Goal: Find specific page/section: Locate a particular part of the current website

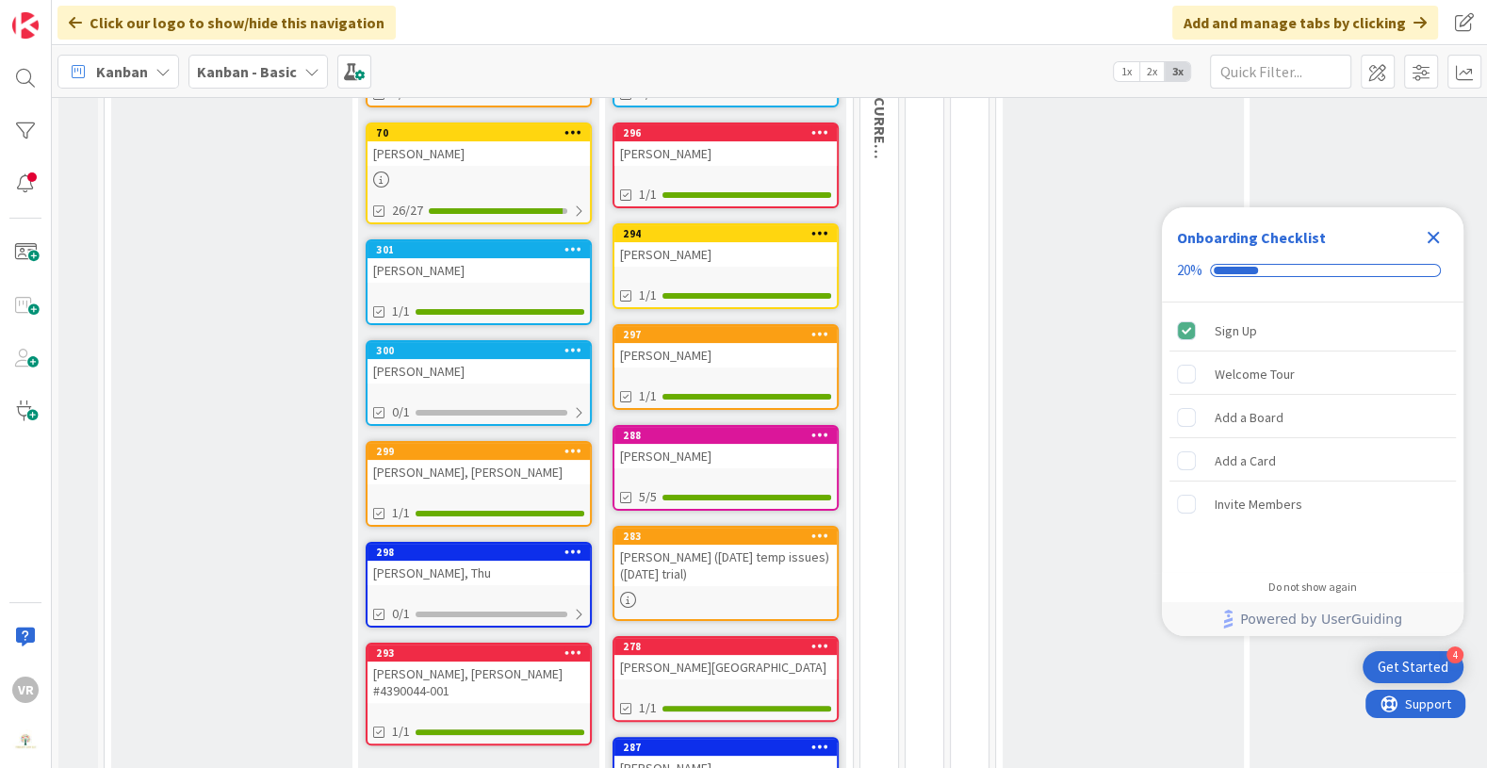
scroll to position [431, 0]
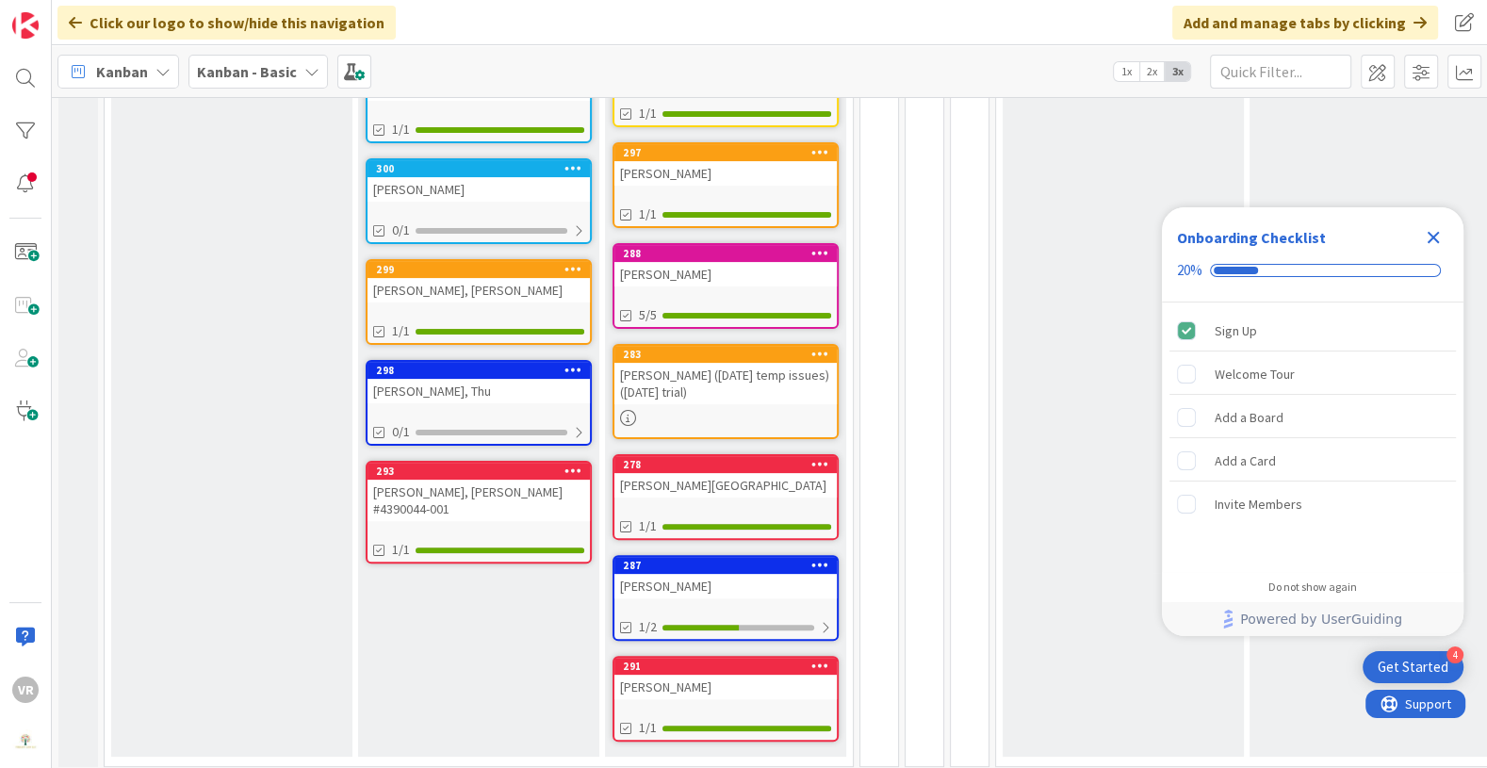
click at [1427, 230] on icon "Close Checklist" at bounding box center [1433, 237] width 23 height 23
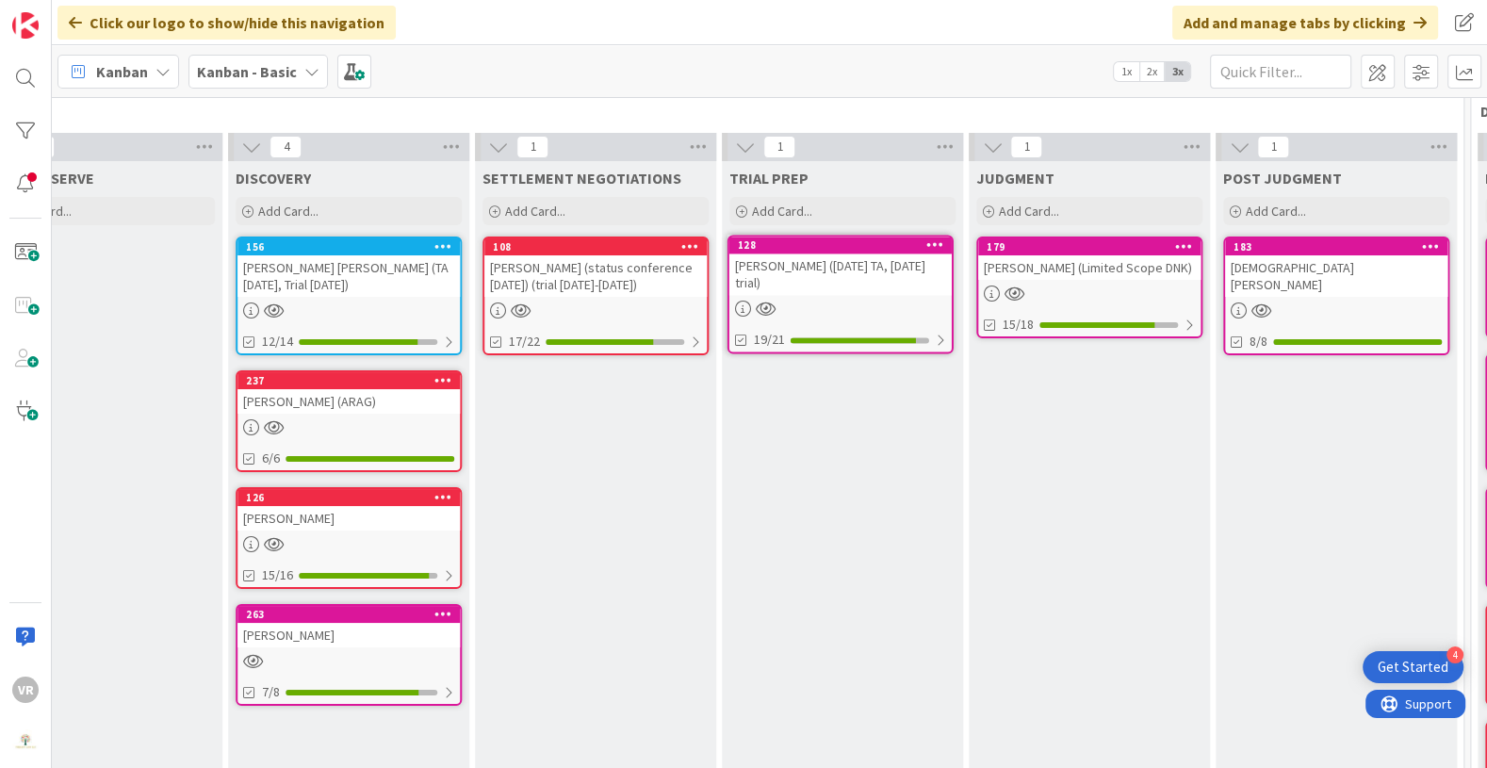
scroll to position [17, 1269]
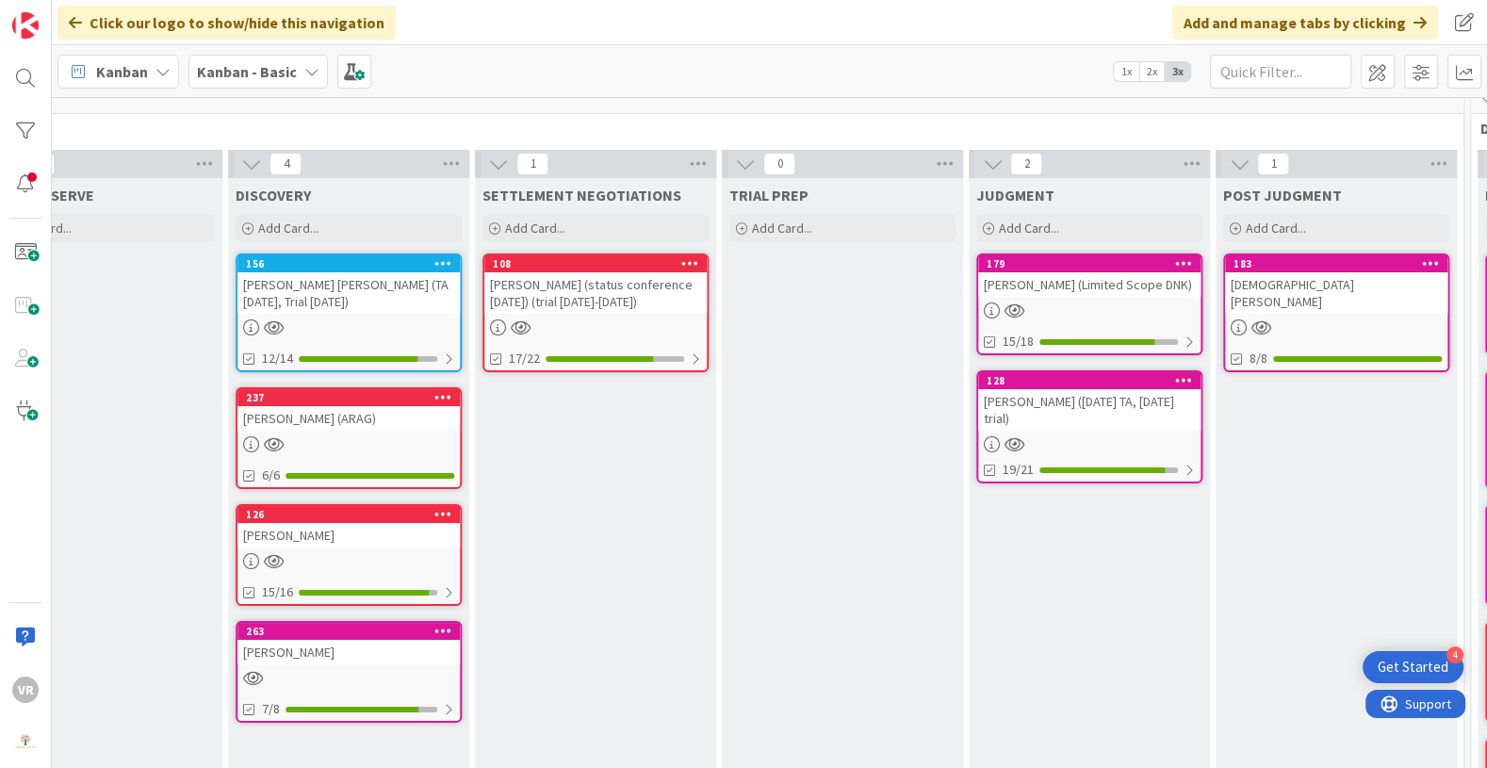
click at [1068, 421] on div "[PERSON_NAME] ([DATE] TA, [DATE] trial)" at bounding box center [1089, 409] width 222 height 41
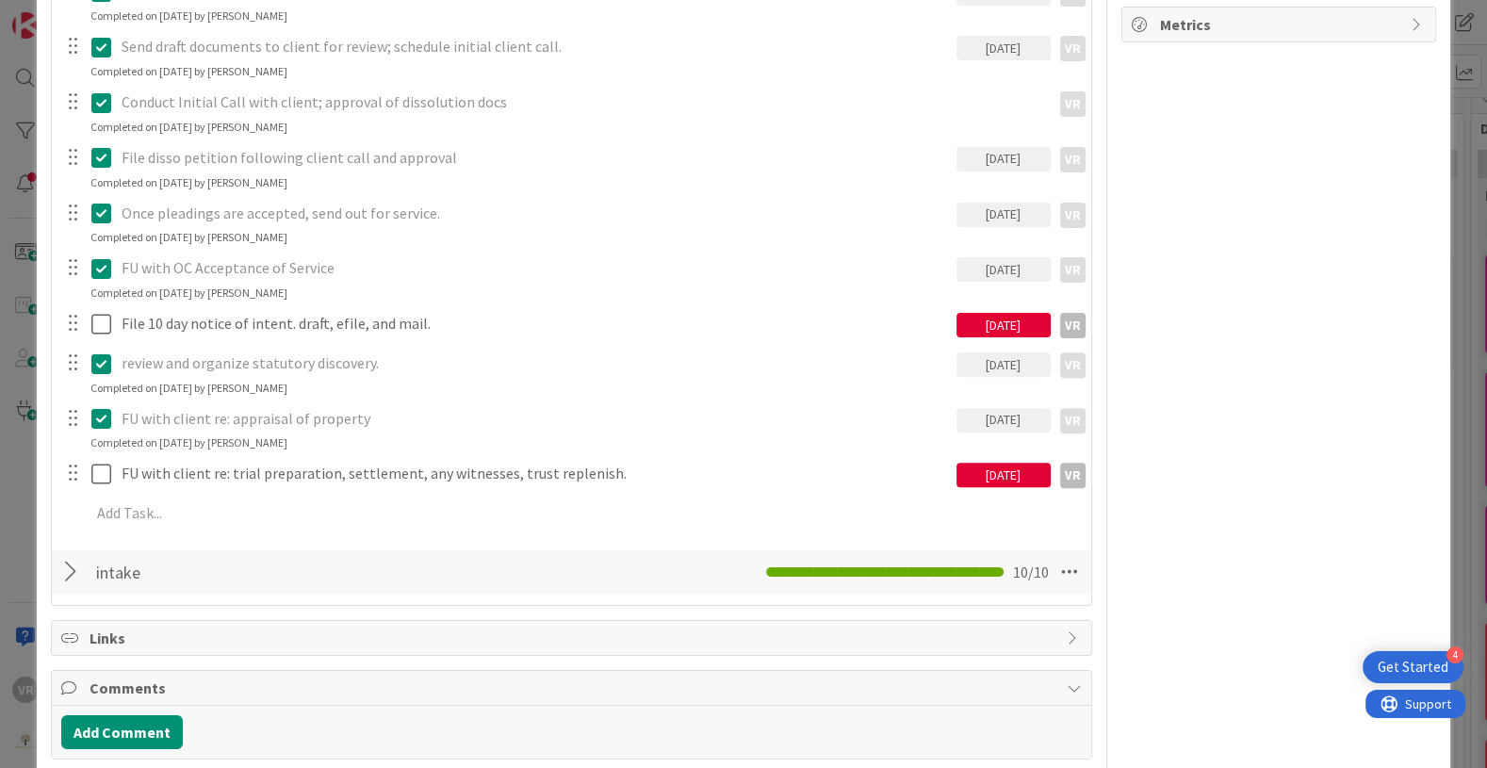
scroll to position [501, 0]
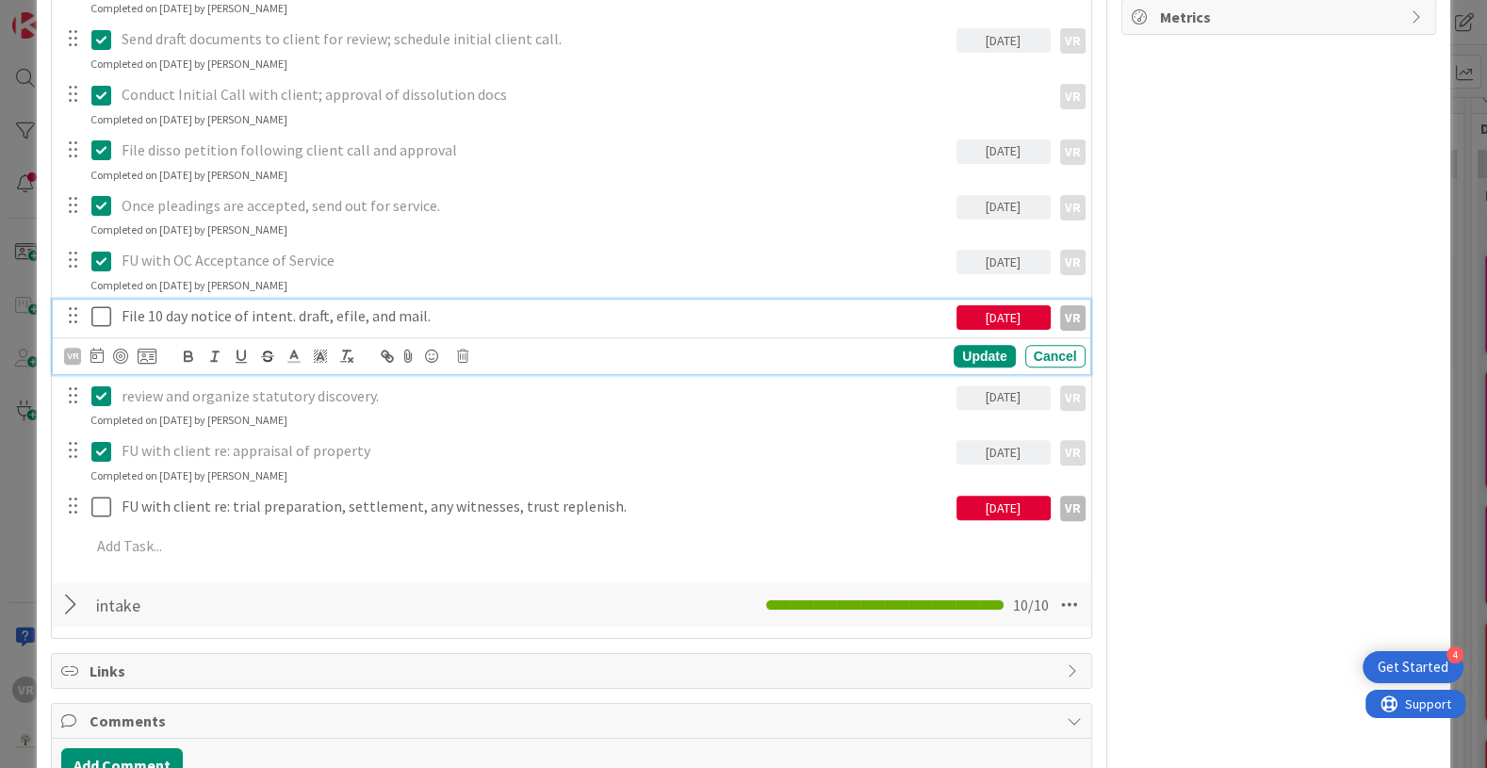
click at [103, 316] on icon at bounding box center [105, 316] width 28 height 23
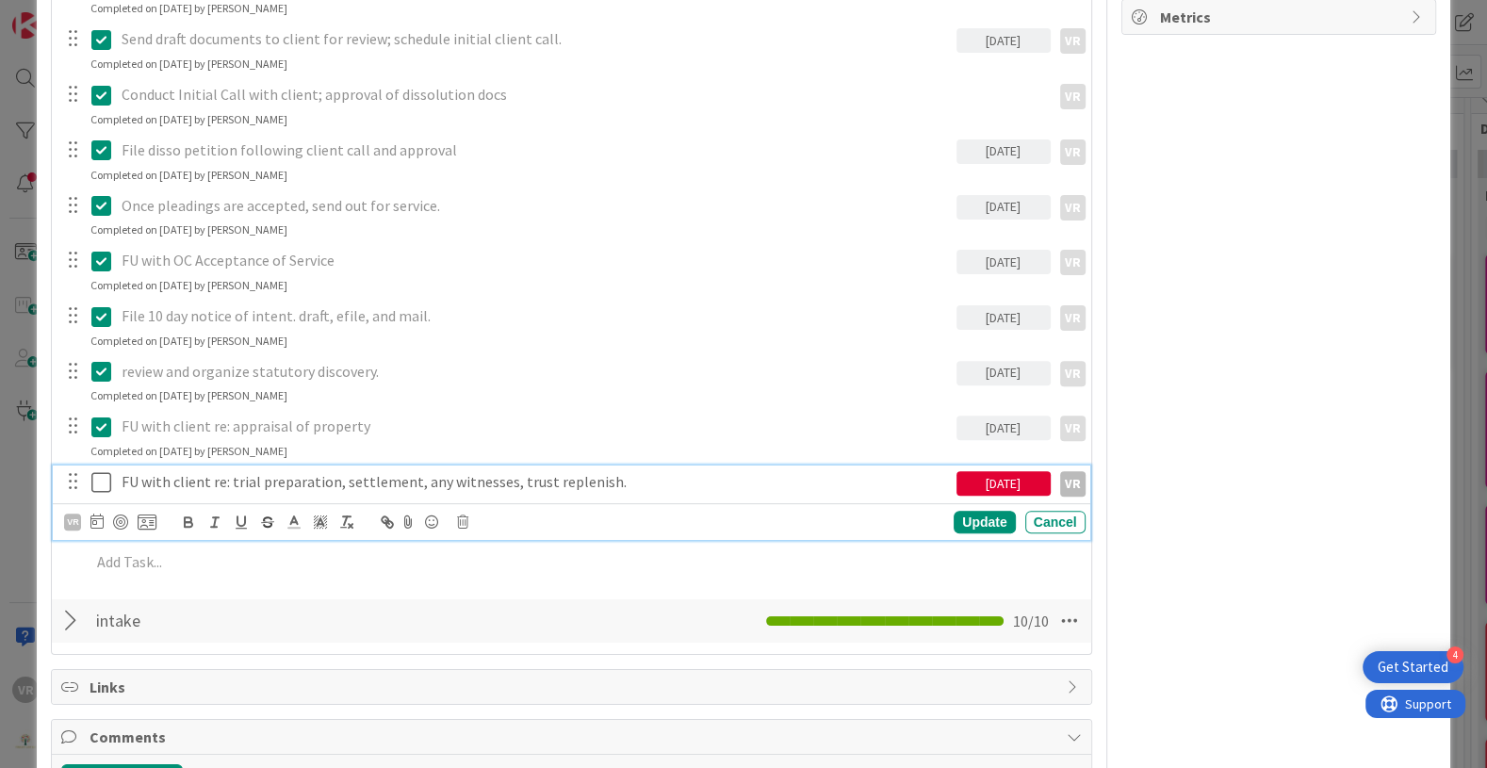
click at [107, 490] on button at bounding box center [102, 482] width 23 height 30
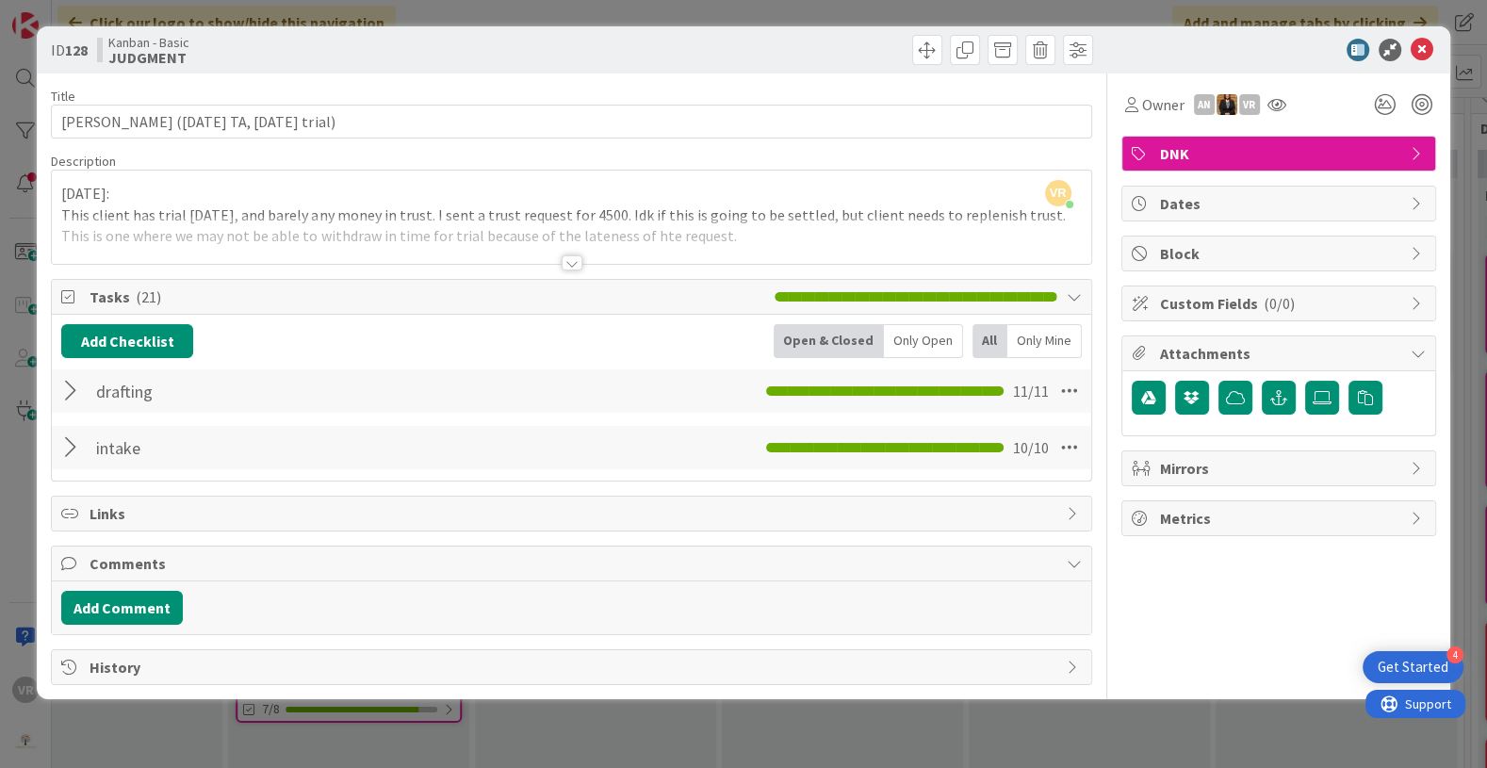
scroll to position [0, 0]
click at [70, 392] on div at bounding box center [73, 391] width 25 height 34
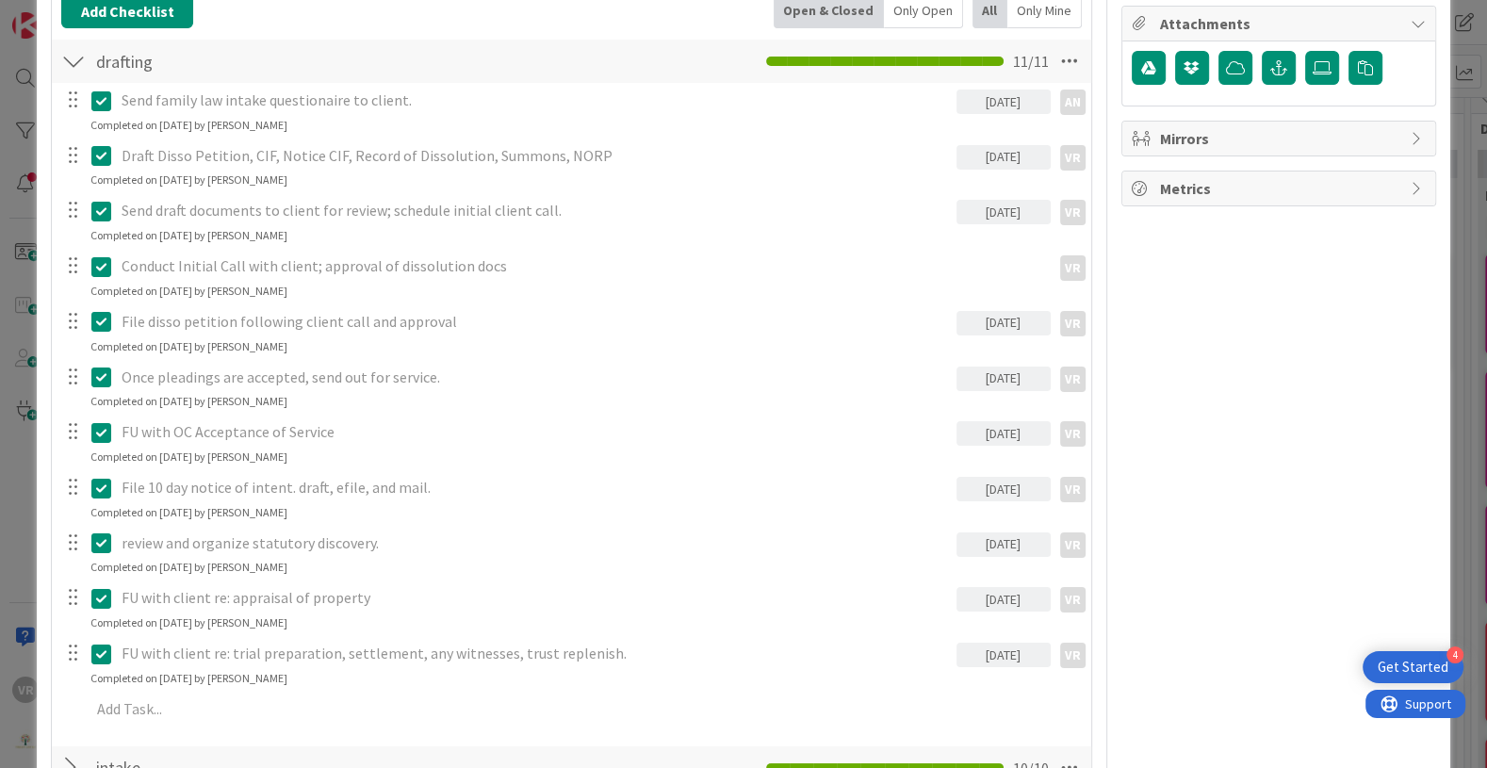
scroll to position [533, 0]
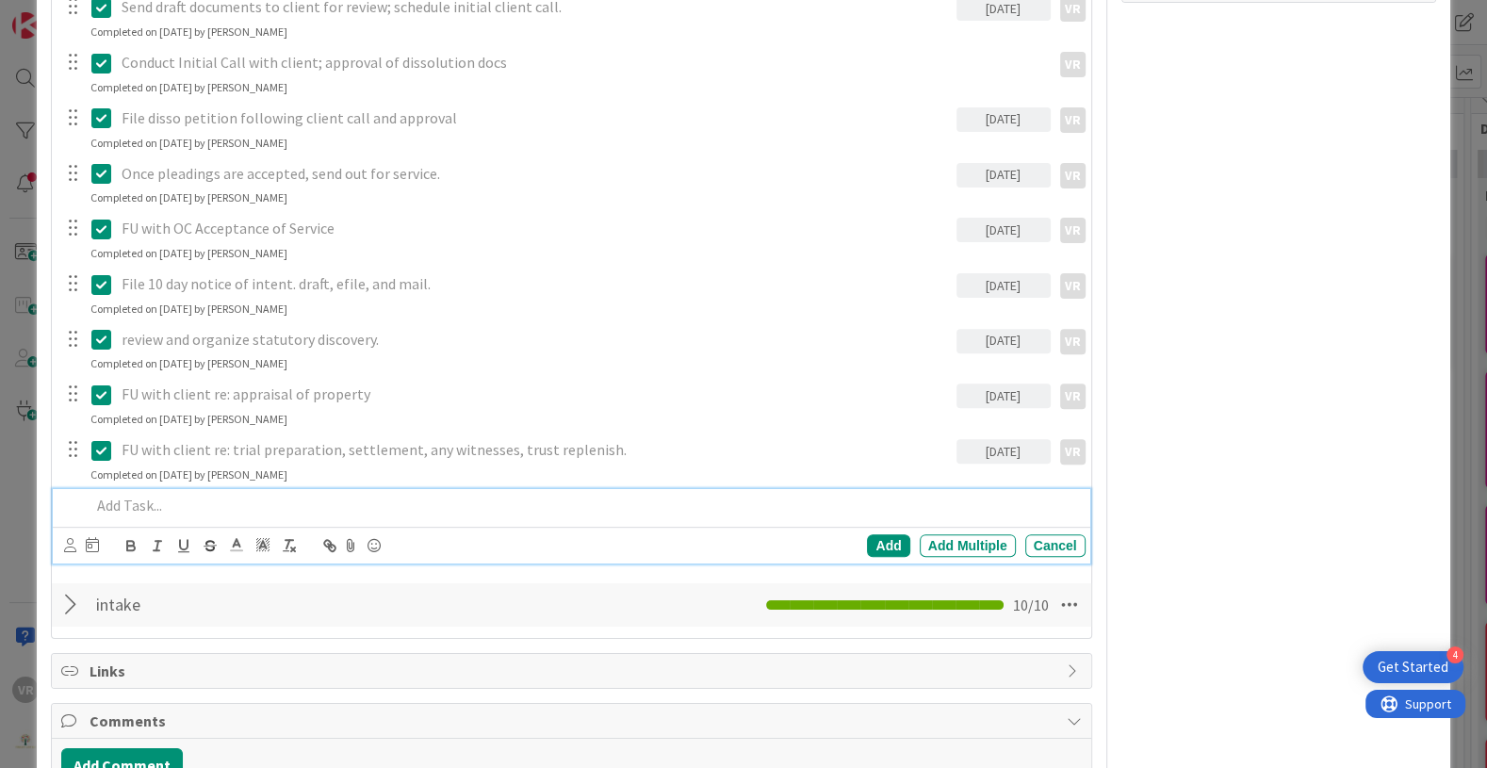
click at [124, 495] on p at bounding box center [583, 506] width 987 height 22
click at [65, 538] on icon at bounding box center [70, 545] width 12 height 14
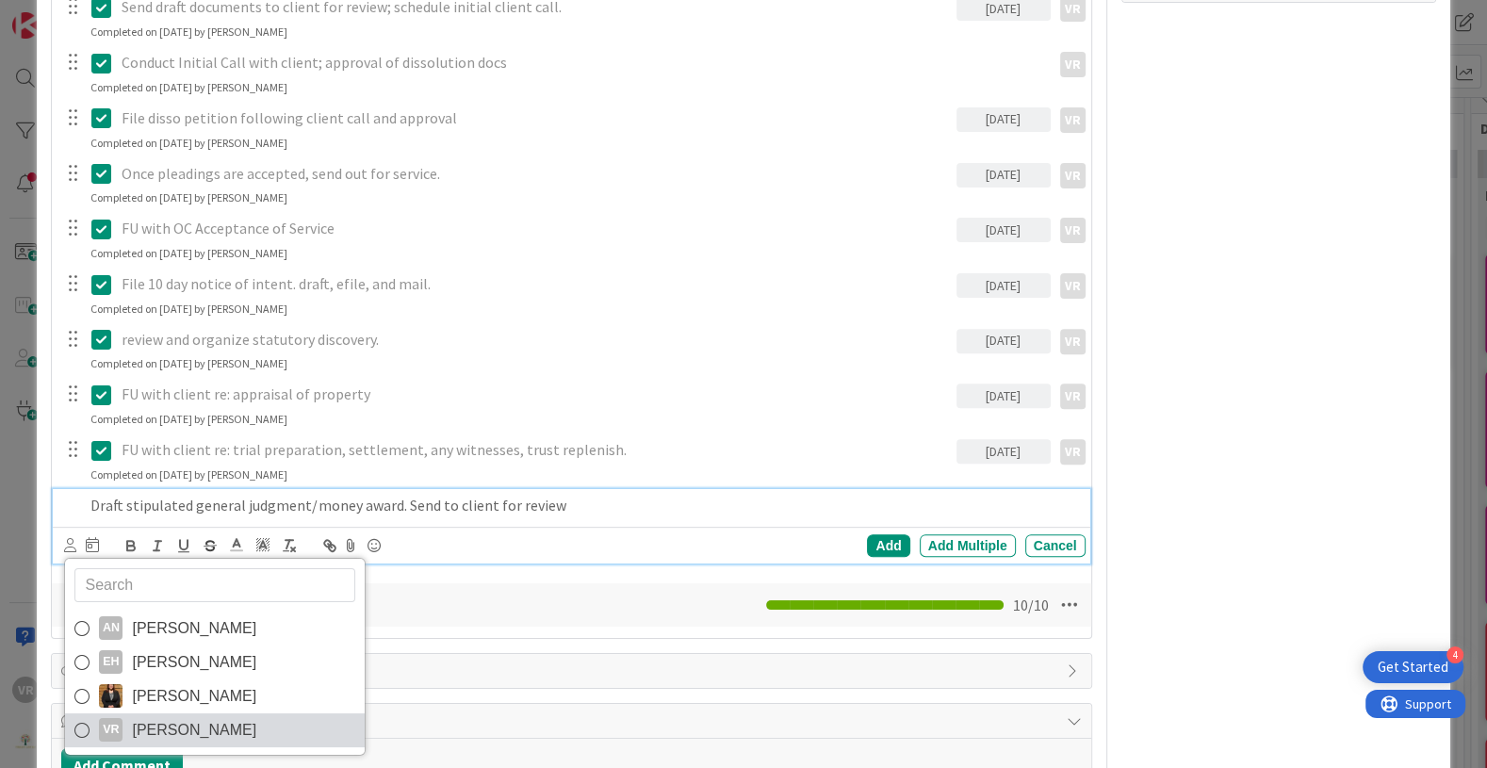
click at [152, 724] on span "[PERSON_NAME]" at bounding box center [194, 730] width 124 height 28
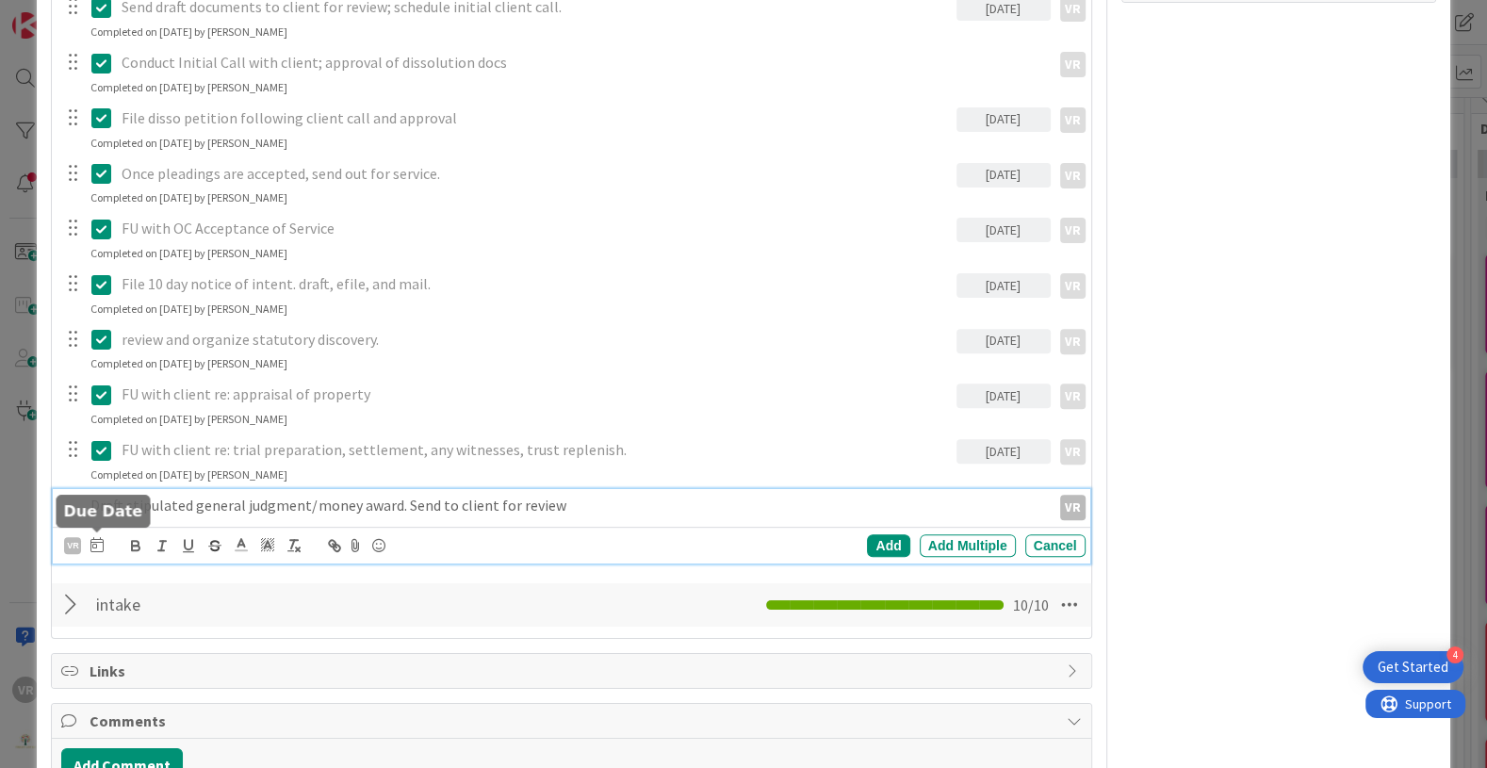
click at [97, 541] on icon at bounding box center [96, 544] width 13 height 15
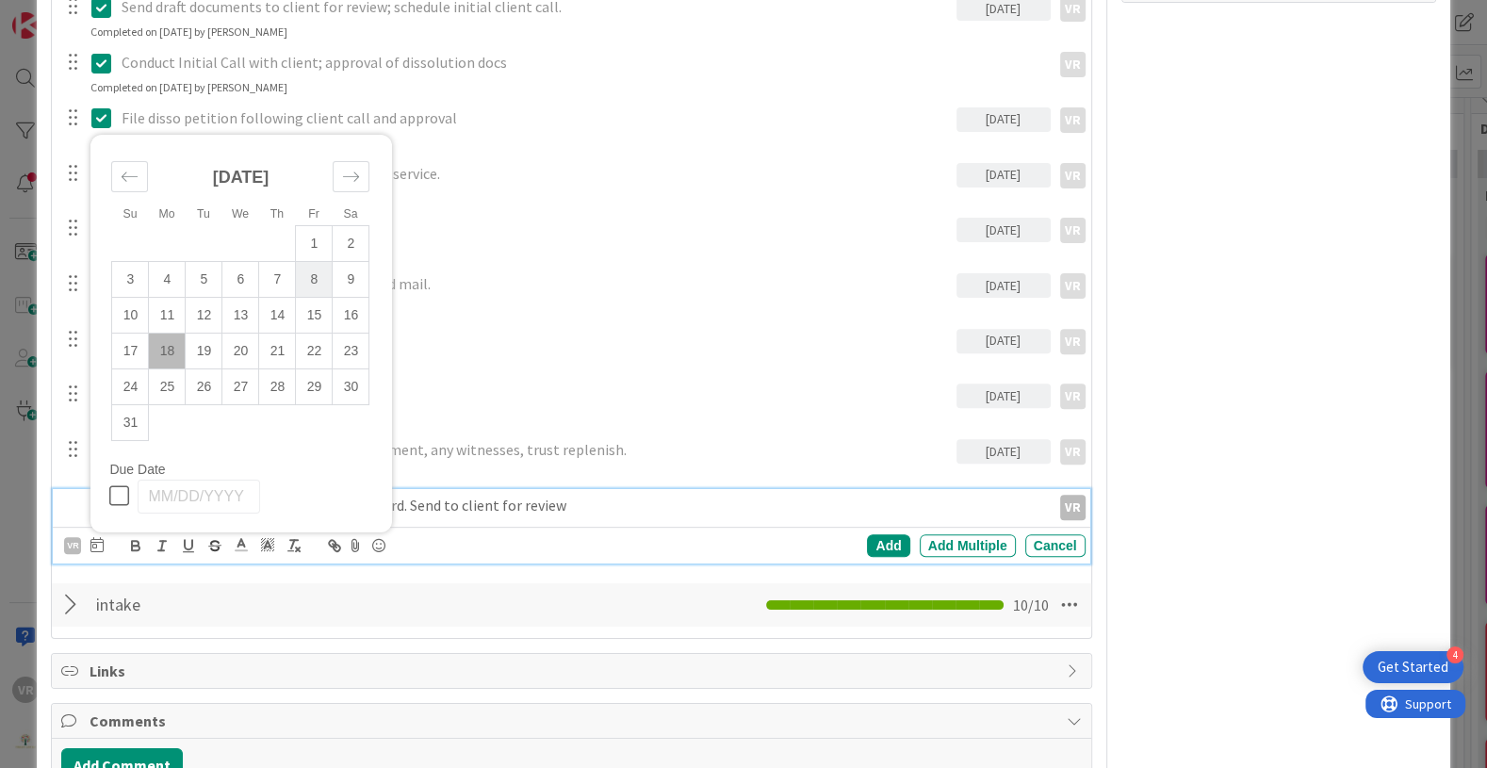
scroll to position [577, 0]
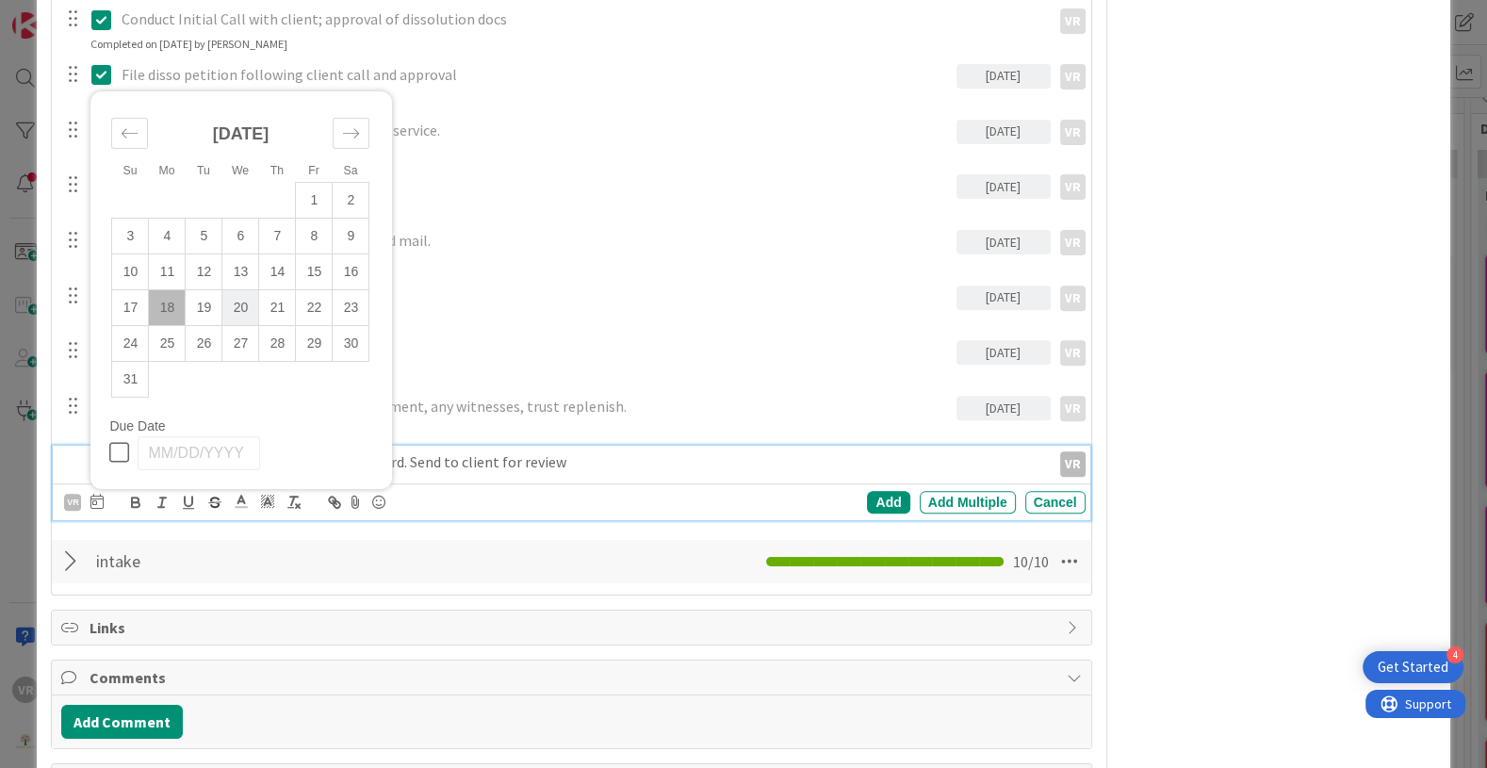
click at [234, 310] on td "20" at bounding box center [240, 307] width 37 height 36
click at [879, 495] on div "Add" at bounding box center [888, 502] width 42 height 23
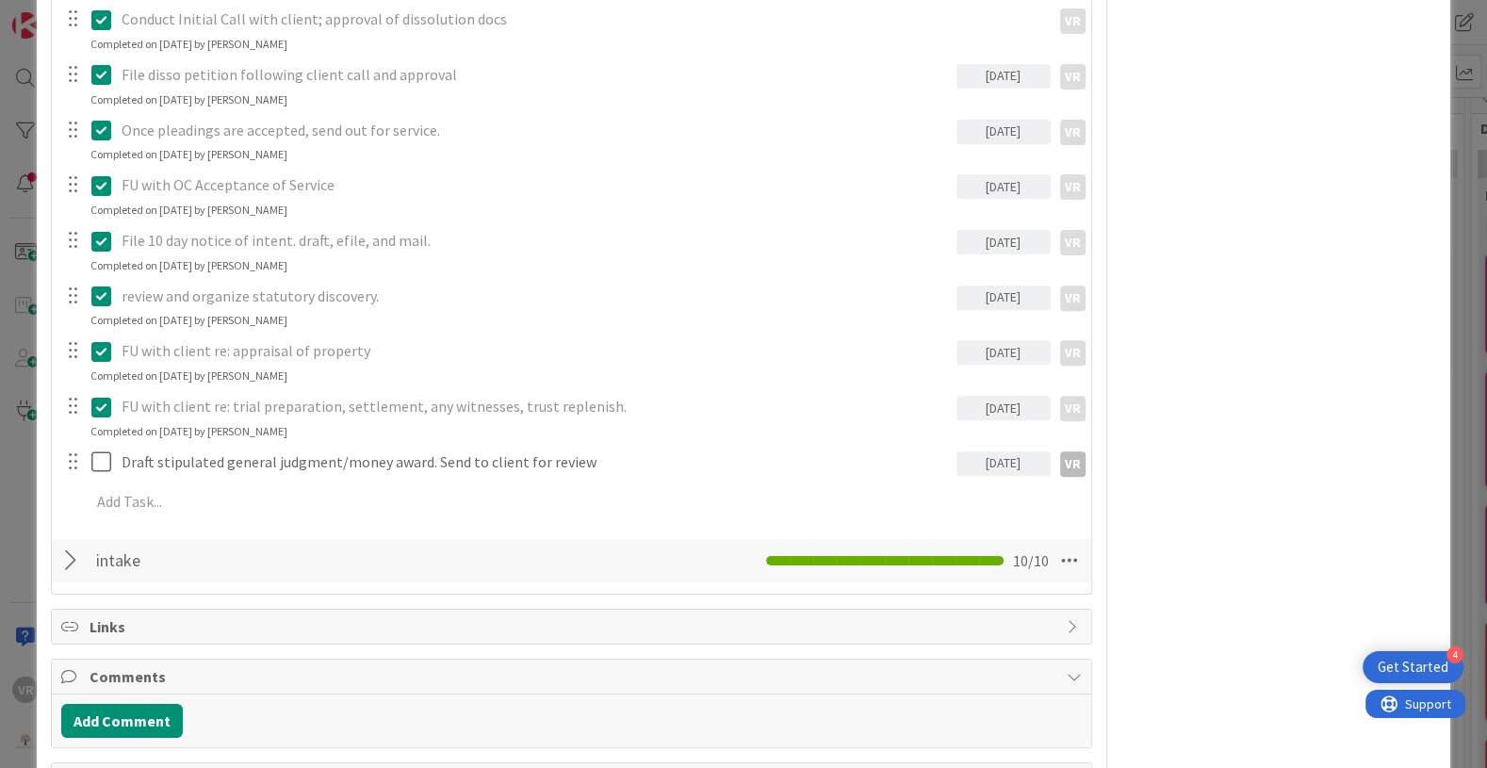
click at [19, 486] on div "ID 128 Kanban - Basic JUDGMENT Title 56 / 128 [PERSON_NAME] ([DATE] TA, [DATE] …" at bounding box center [743, 384] width 1487 height 768
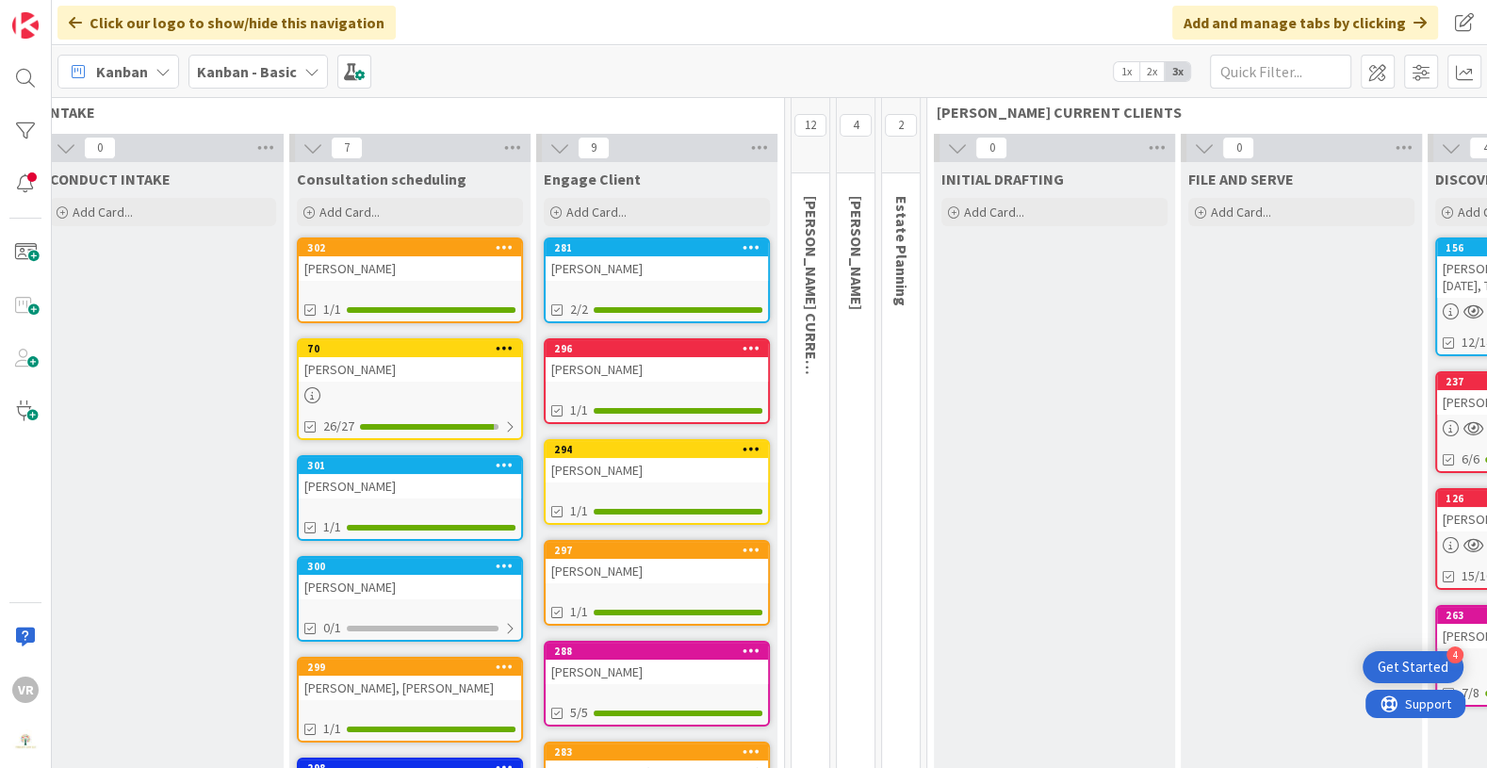
scroll to position [33, 83]
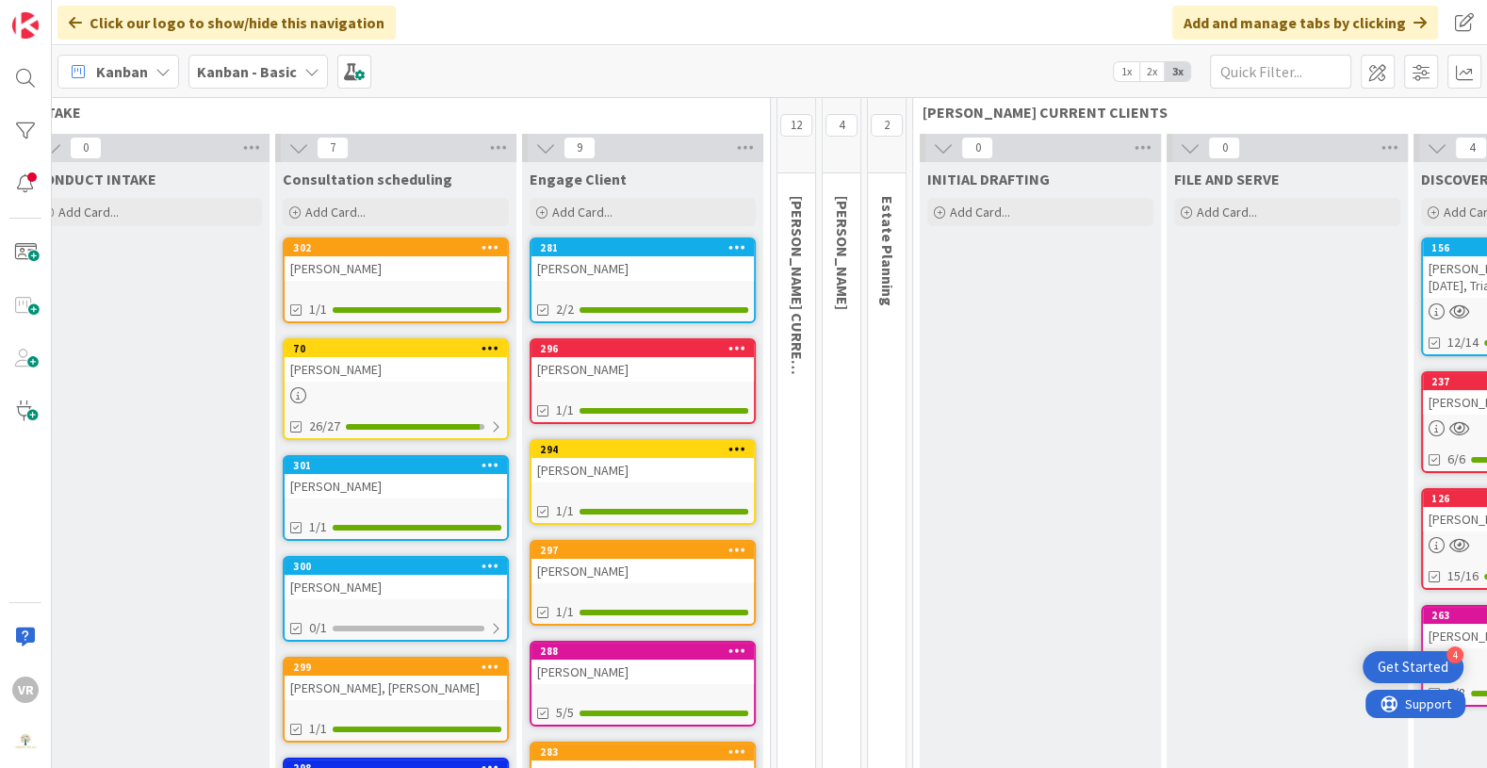
click at [891, 120] on span "2" at bounding box center [887, 125] width 32 height 23
click at [884, 122] on span "2" at bounding box center [887, 125] width 32 height 23
click at [886, 152] on div "2" at bounding box center [887, 122] width 38 height 104
click at [881, 254] on span "Estate Planning" at bounding box center [887, 251] width 19 height 110
click at [803, 134] on span "12" at bounding box center [796, 125] width 32 height 23
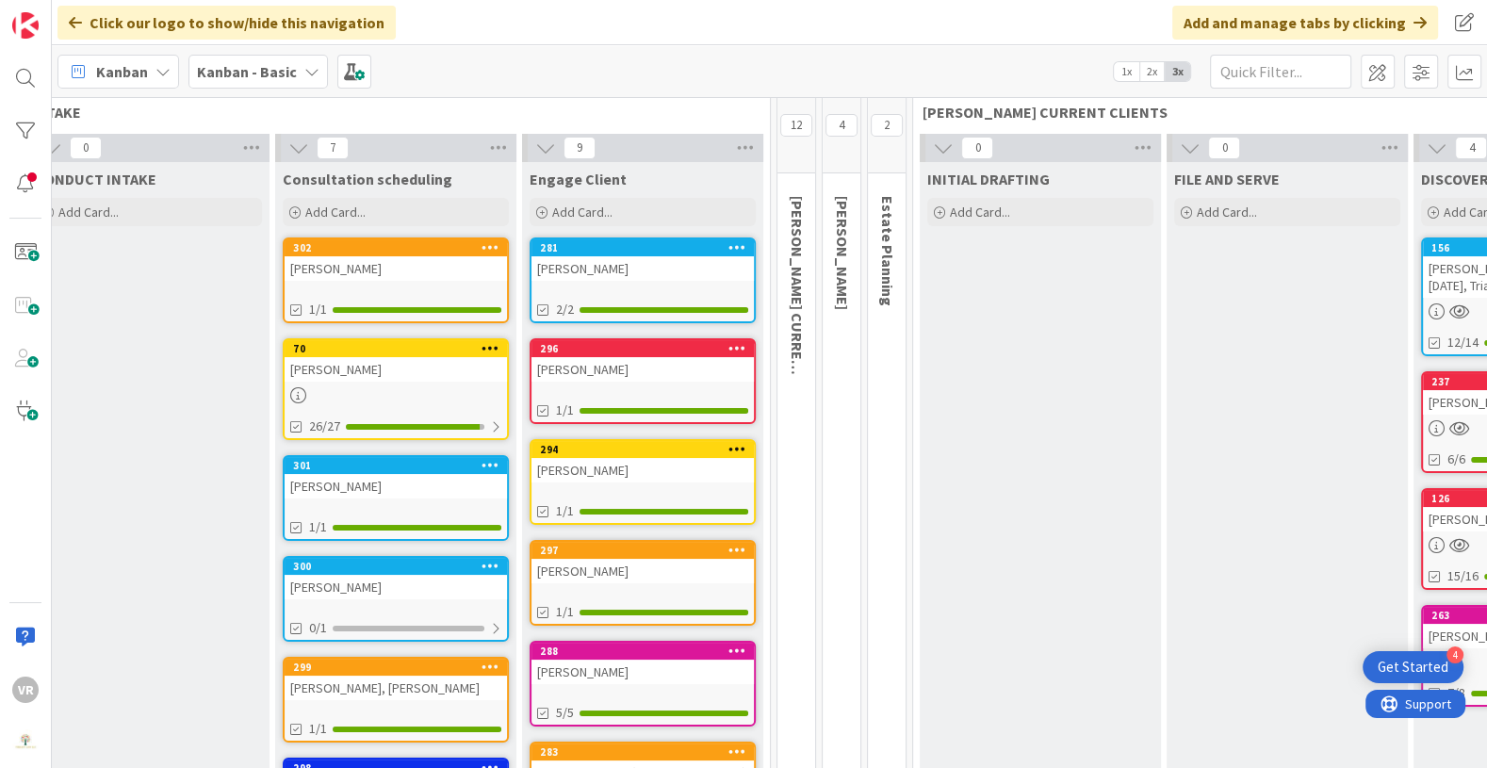
click at [795, 133] on span "12" at bounding box center [796, 125] width 32 height 23
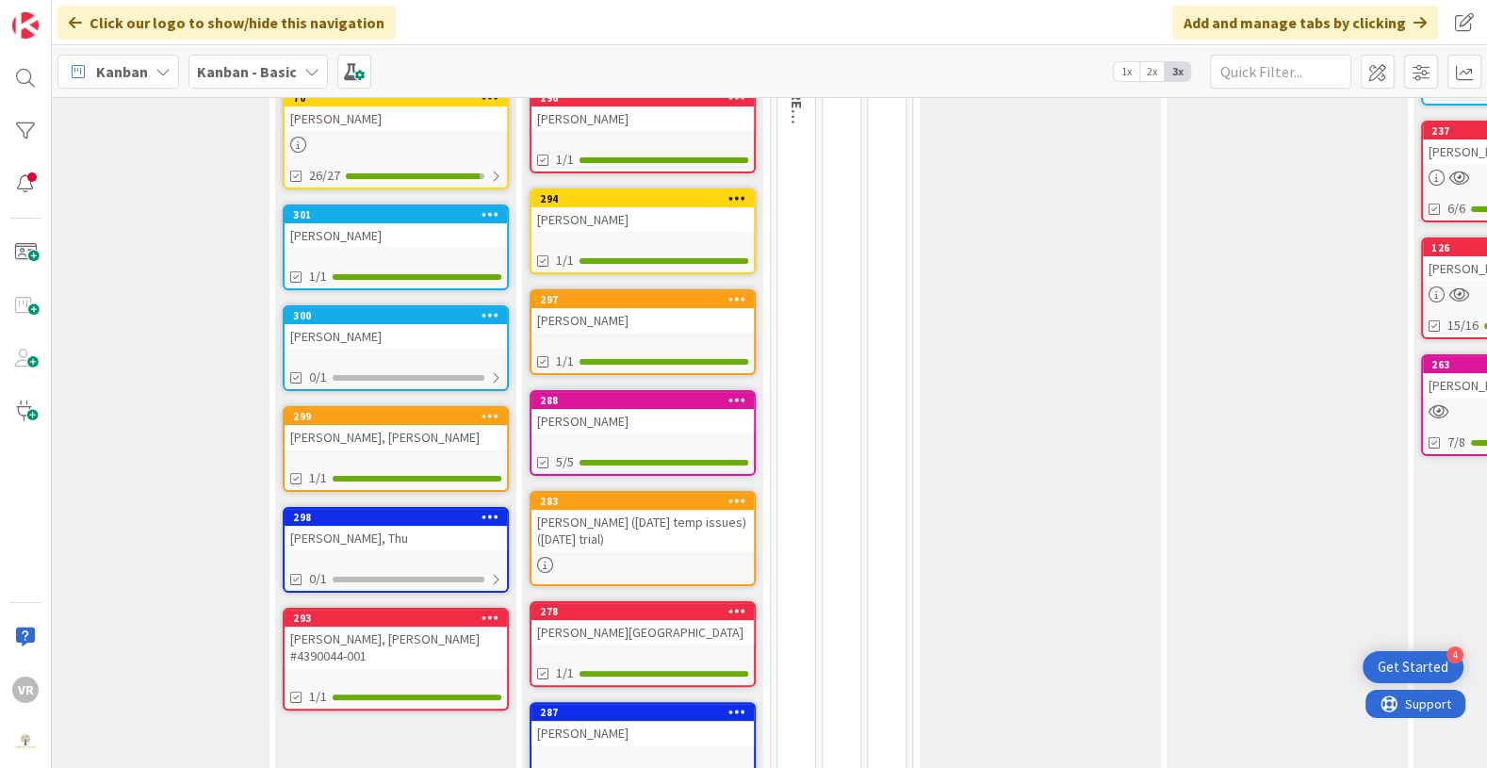
scroll to position [0, 83]
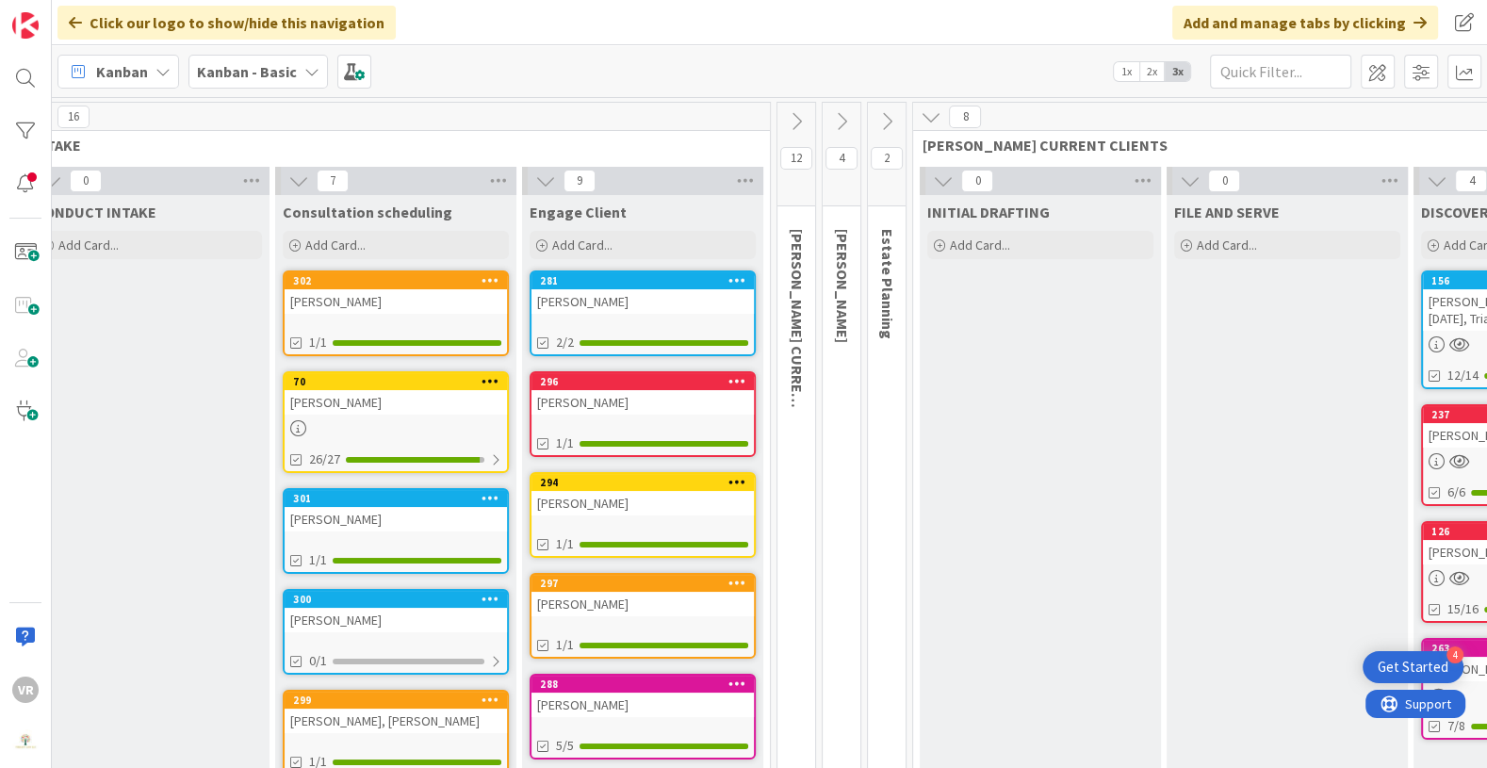
click at [889, 130] on icon at bounding box center [887, 121] width 21 height 21
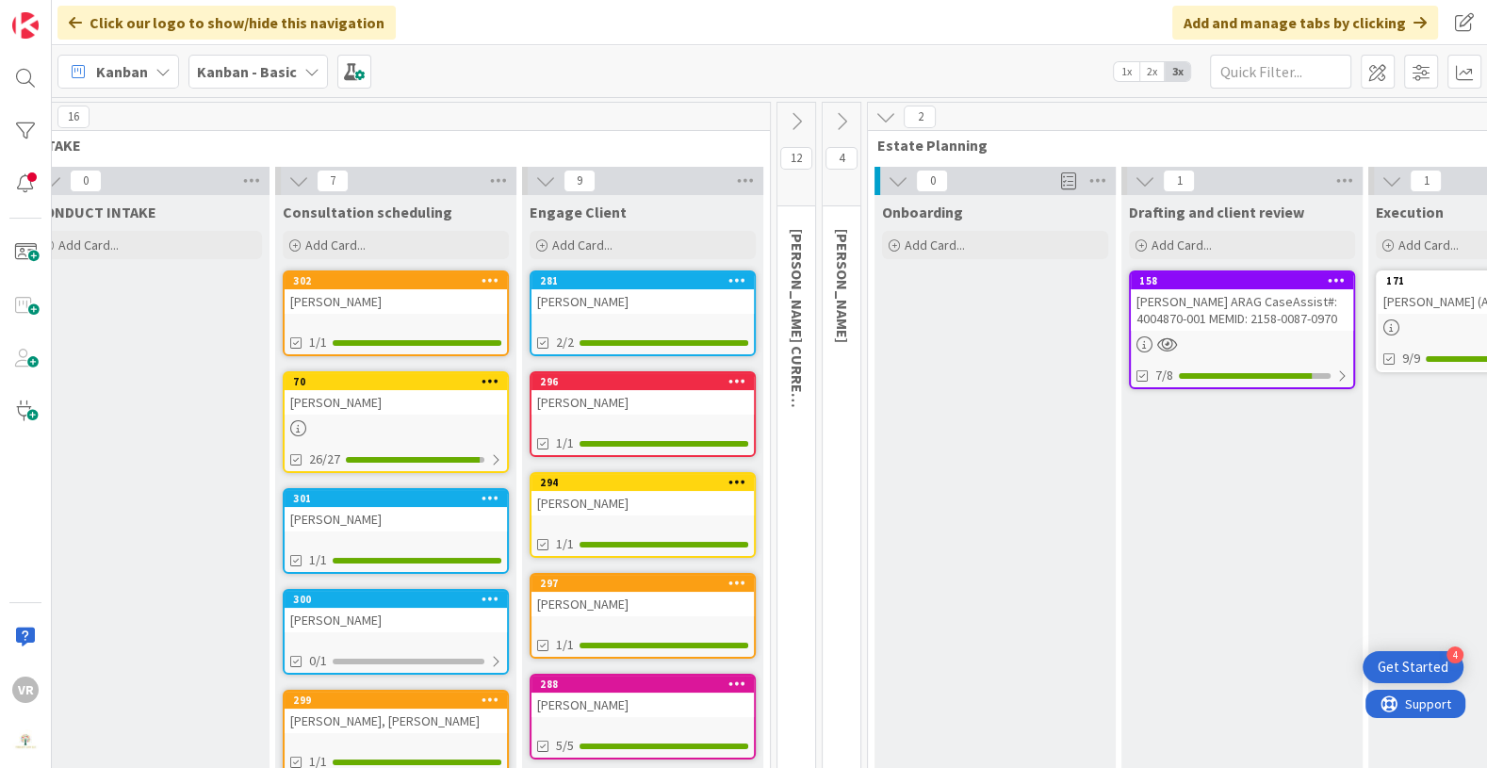
click at [889, 130] on div "2 Estate Planning" at bounding box center [1242, 130] width 748 height 55
click at [876, 115] on icon at bounding box center [886, 117] width 21 height 21
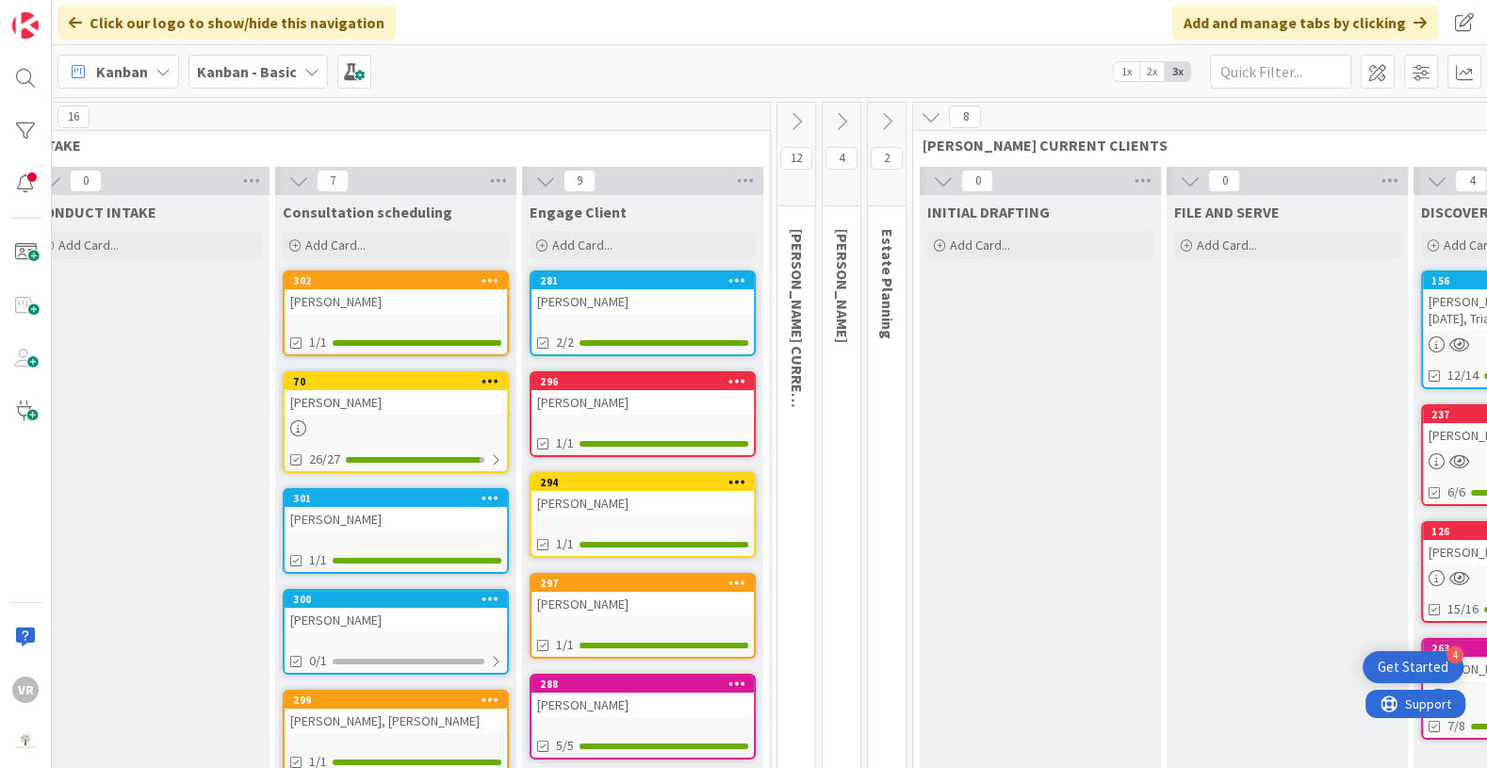
click at [851, 116] on button at bounding box center [842, 121] width 38 height 28
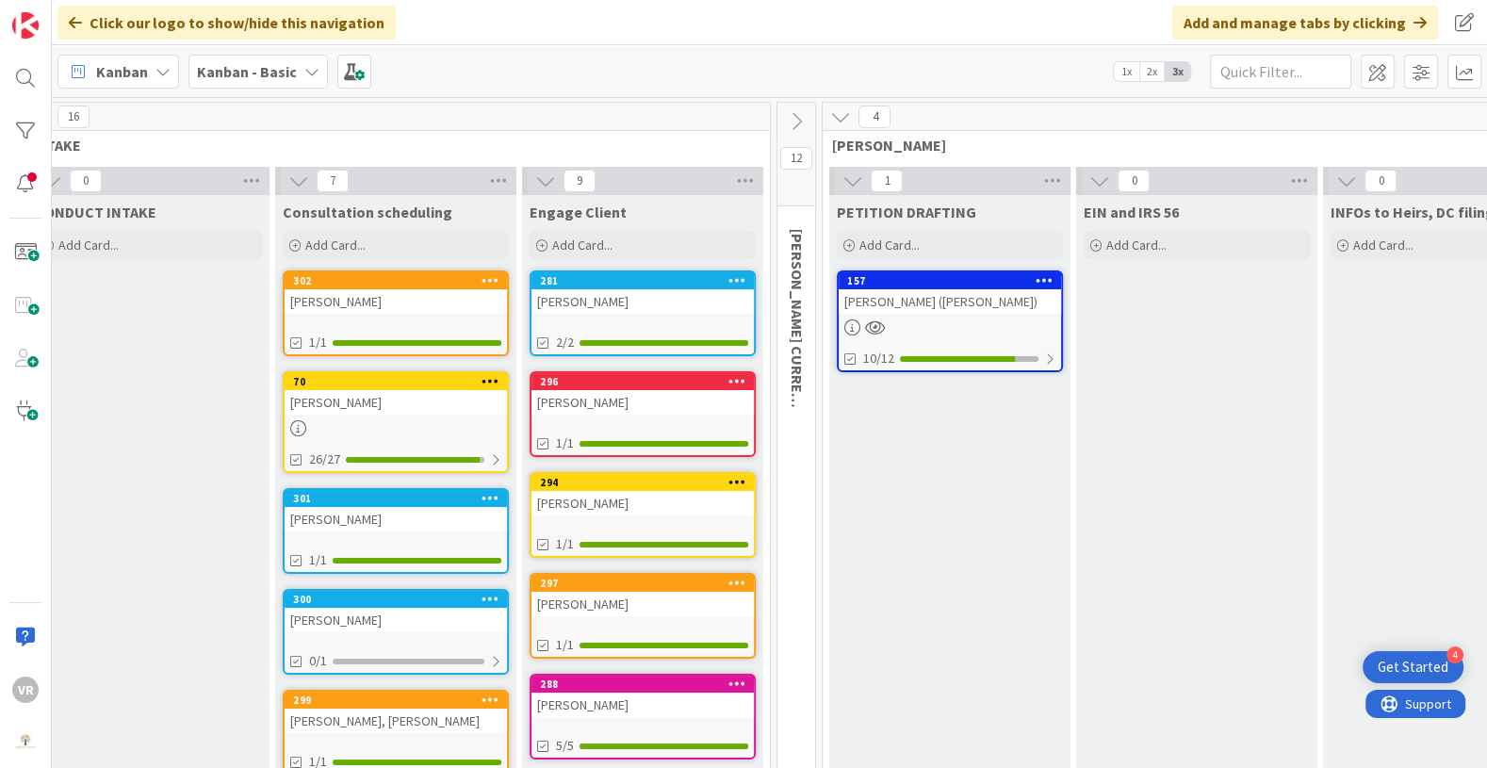
click at [850, 115] on button at bounding box center [840, 117] width 25 height 25
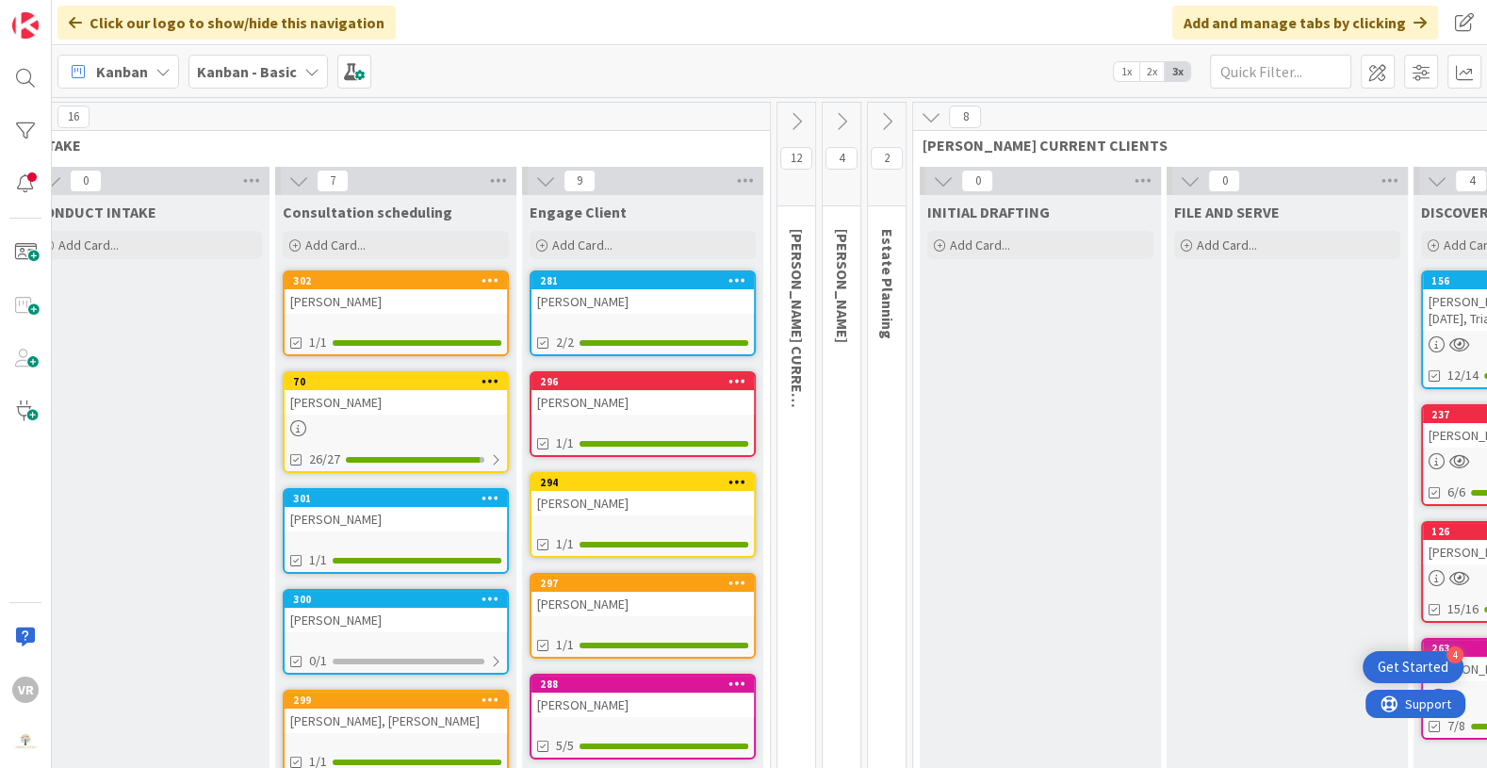
click at [797, 127] on icon at bounding box center [796, 121] width 21 height 21
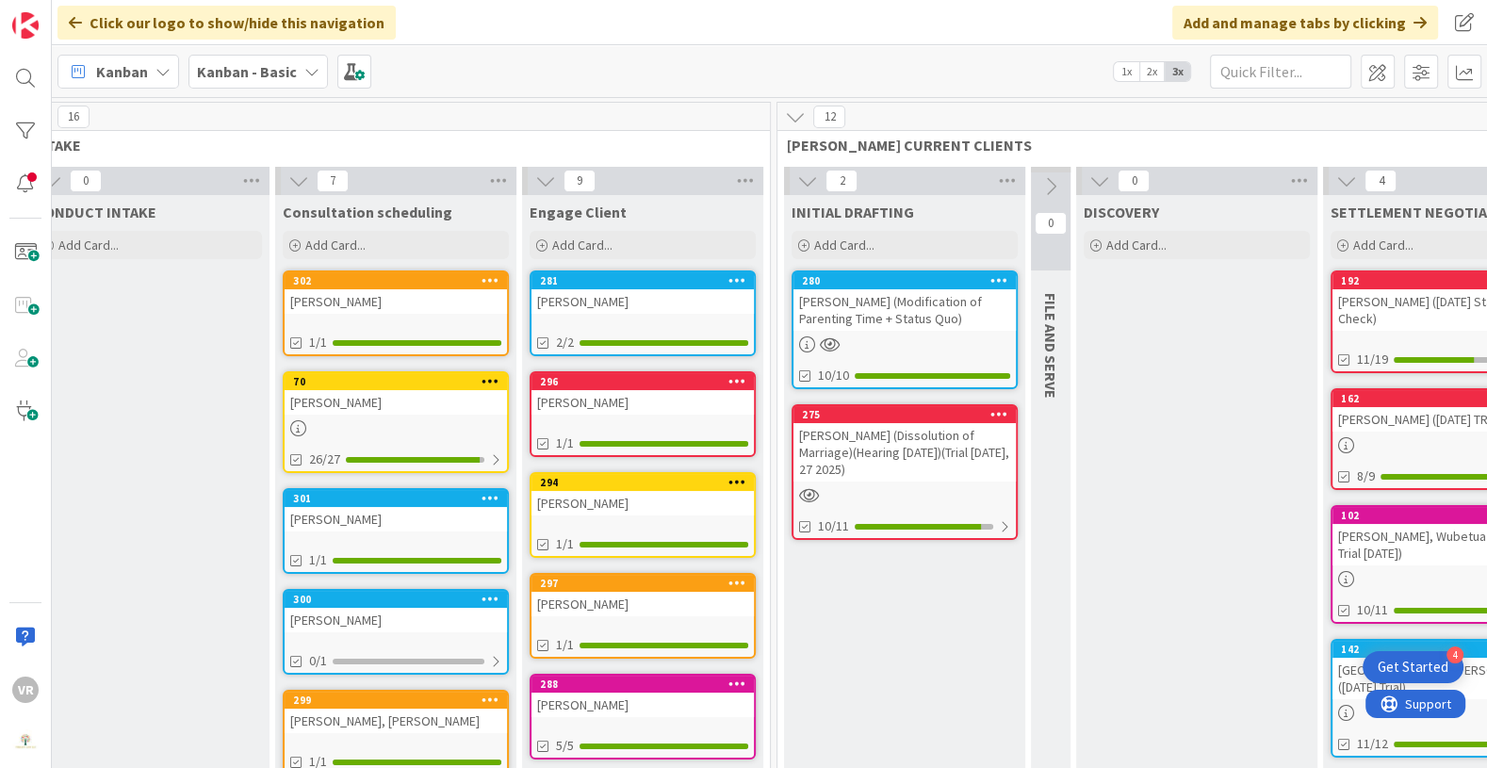
click at [793, 124] on icon at bounding box center [795, 117] width 21 height 21
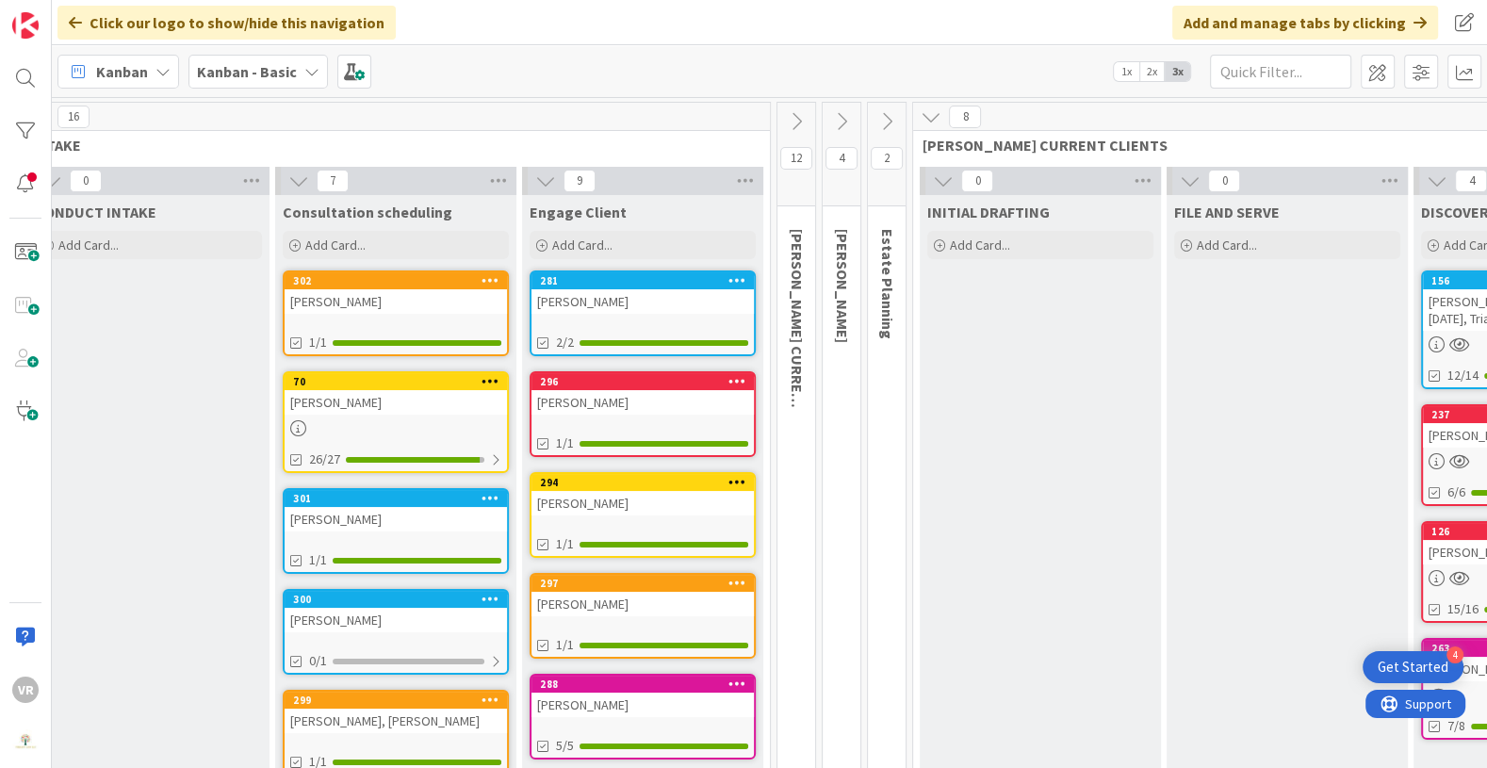
click at [835, 123] on icon at bounding box center [841, 121] width 21 height 21
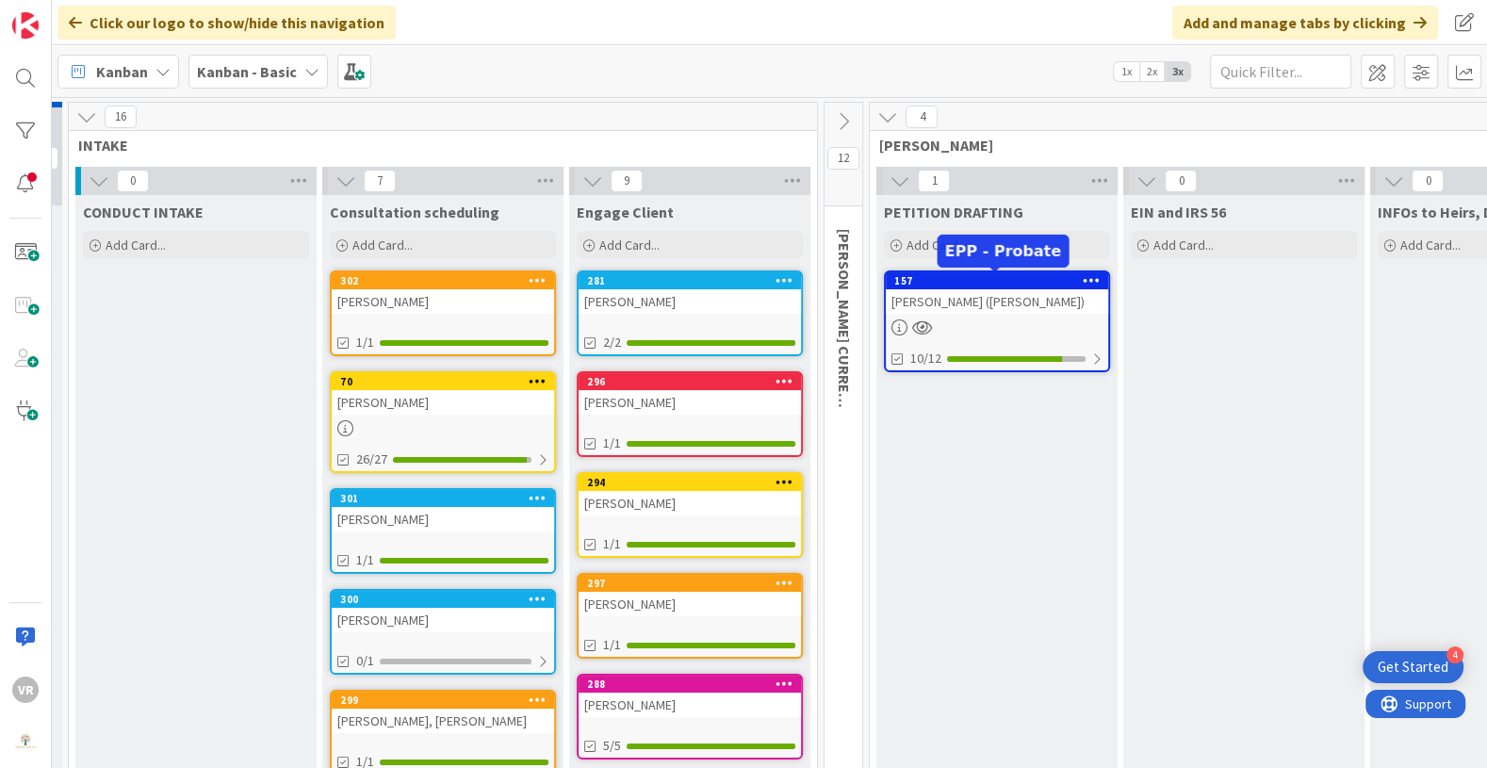
scroll to position [0, 41]
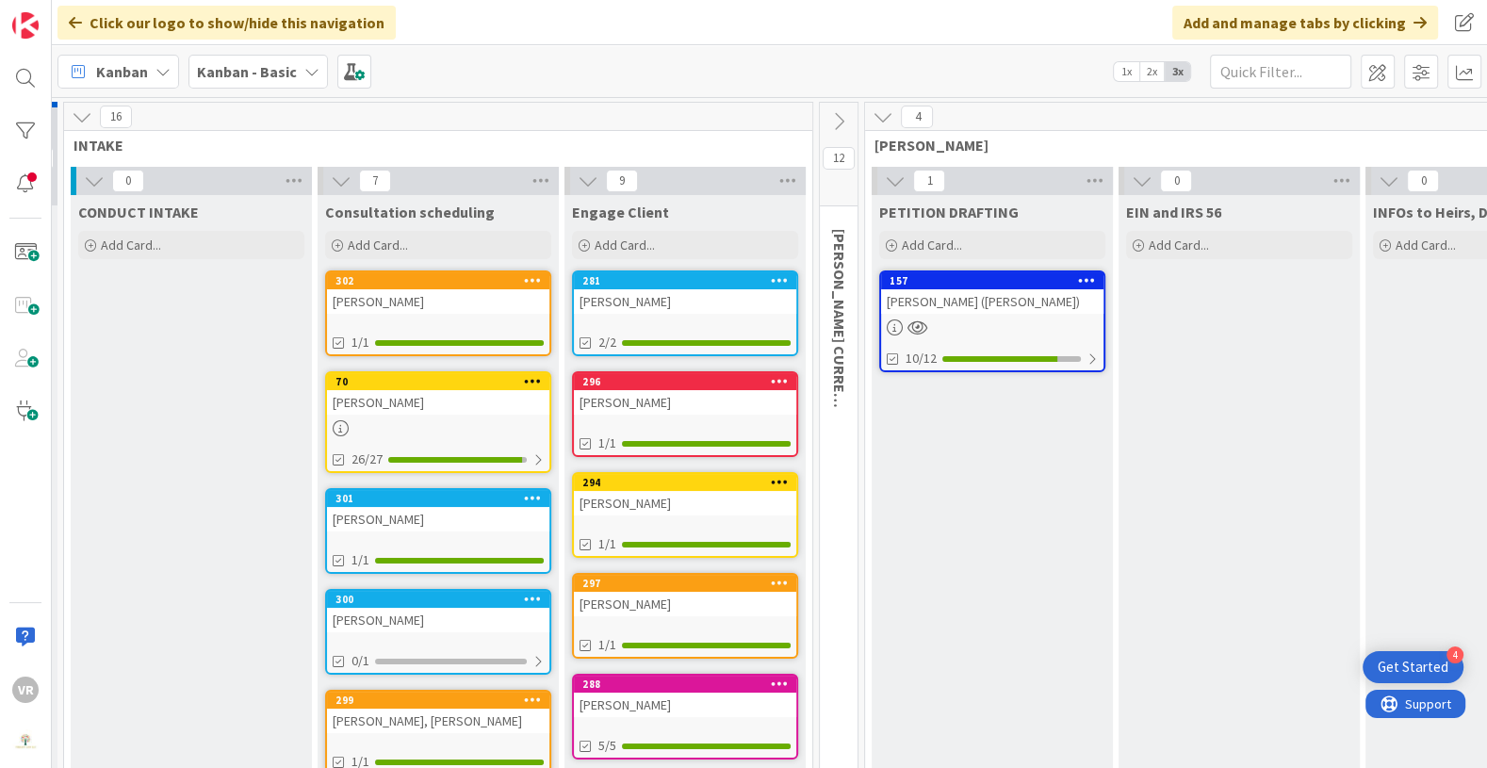
click at [877, 119] on icon at bounding box center [883, 117] width 21 height 21
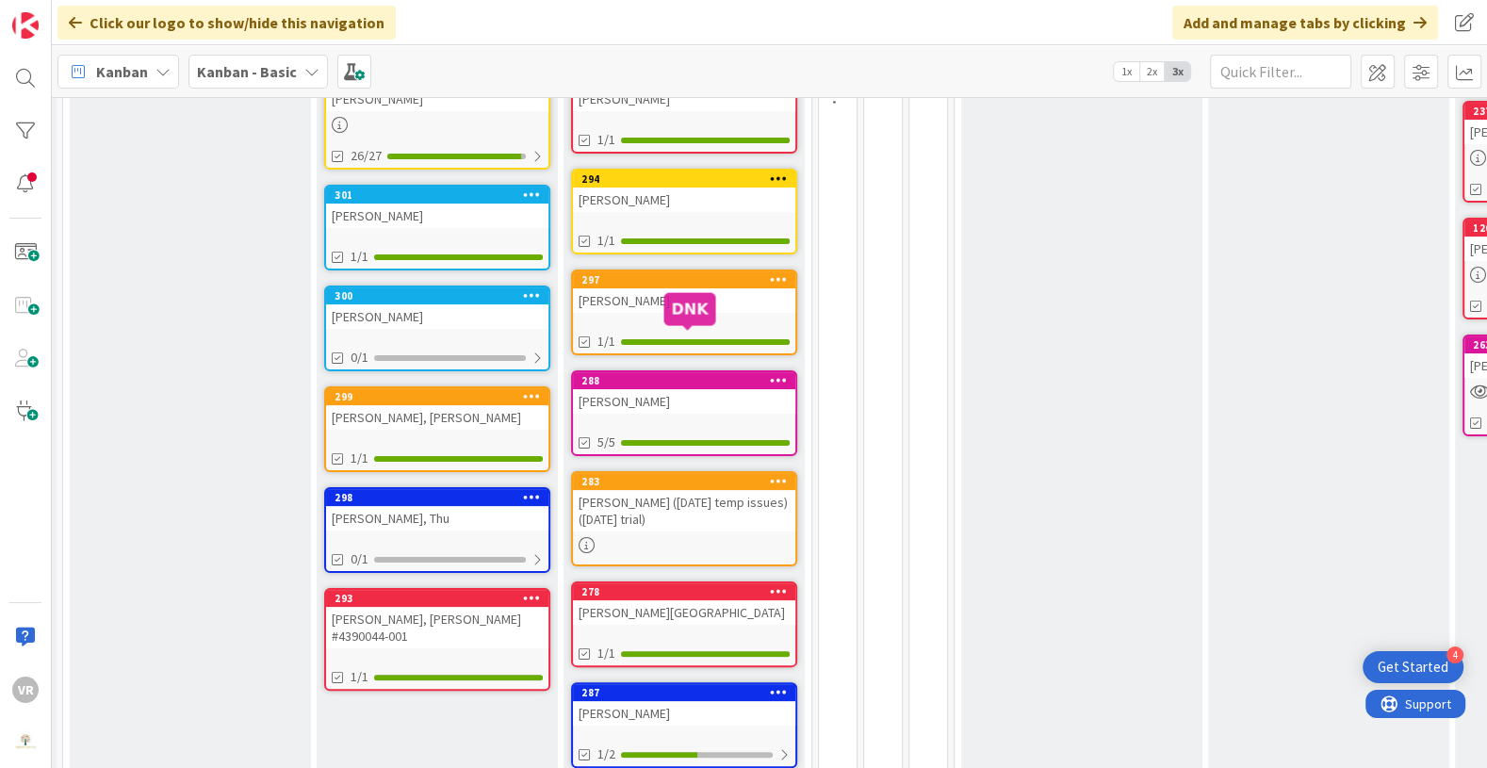
scroll to position [431, 41]
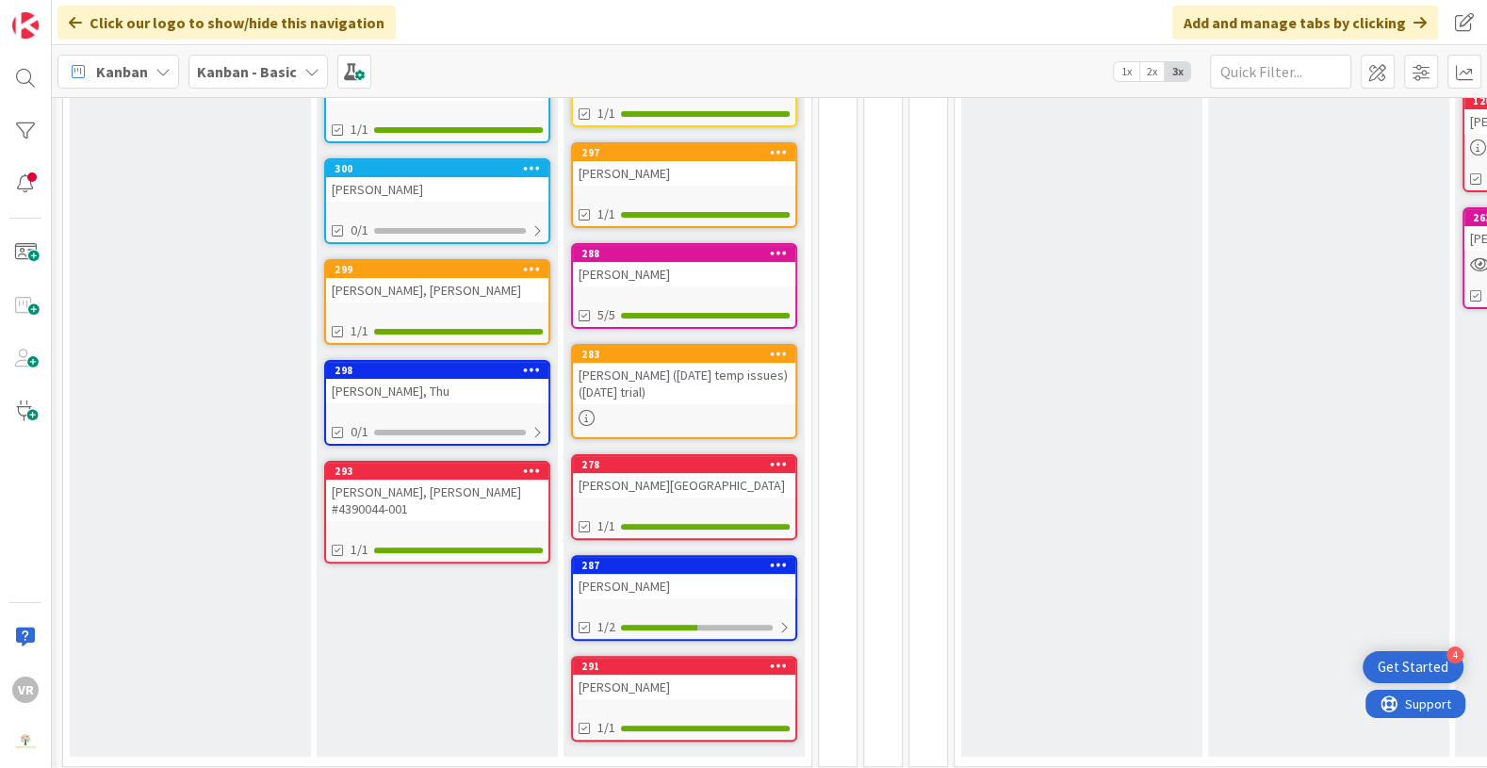
click at [697, 584] on div "[PERSON_NAME]" at bounding box center [684, 586] width 222 height 25
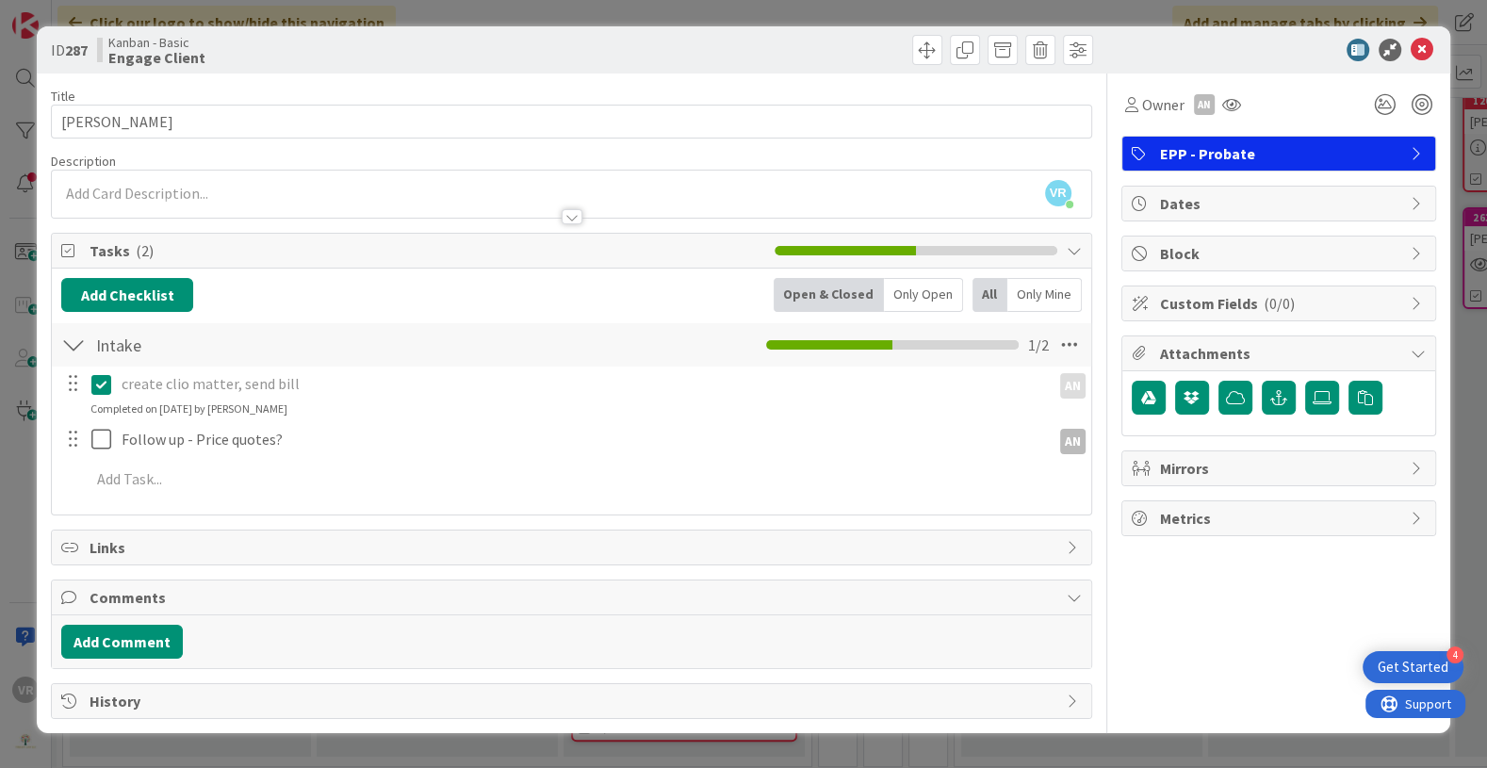
click at [21, 408] on div "ID 287 Kanban - Basic Engage Client Title 16 / 128 [PERSON_NAME] Description VR…" at bounding box center [743, 384] width 1487 height 768
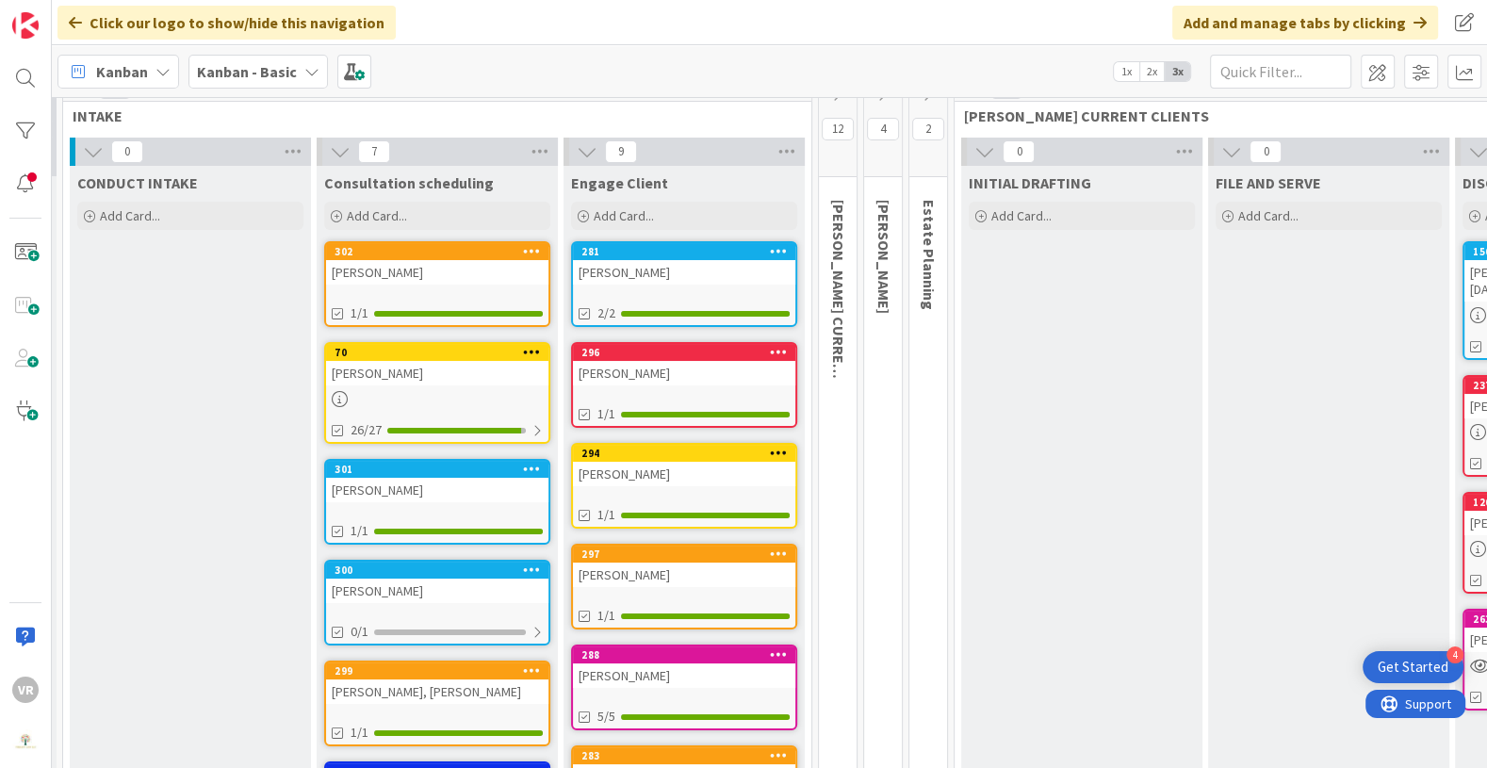
scroll to position [25, 41]
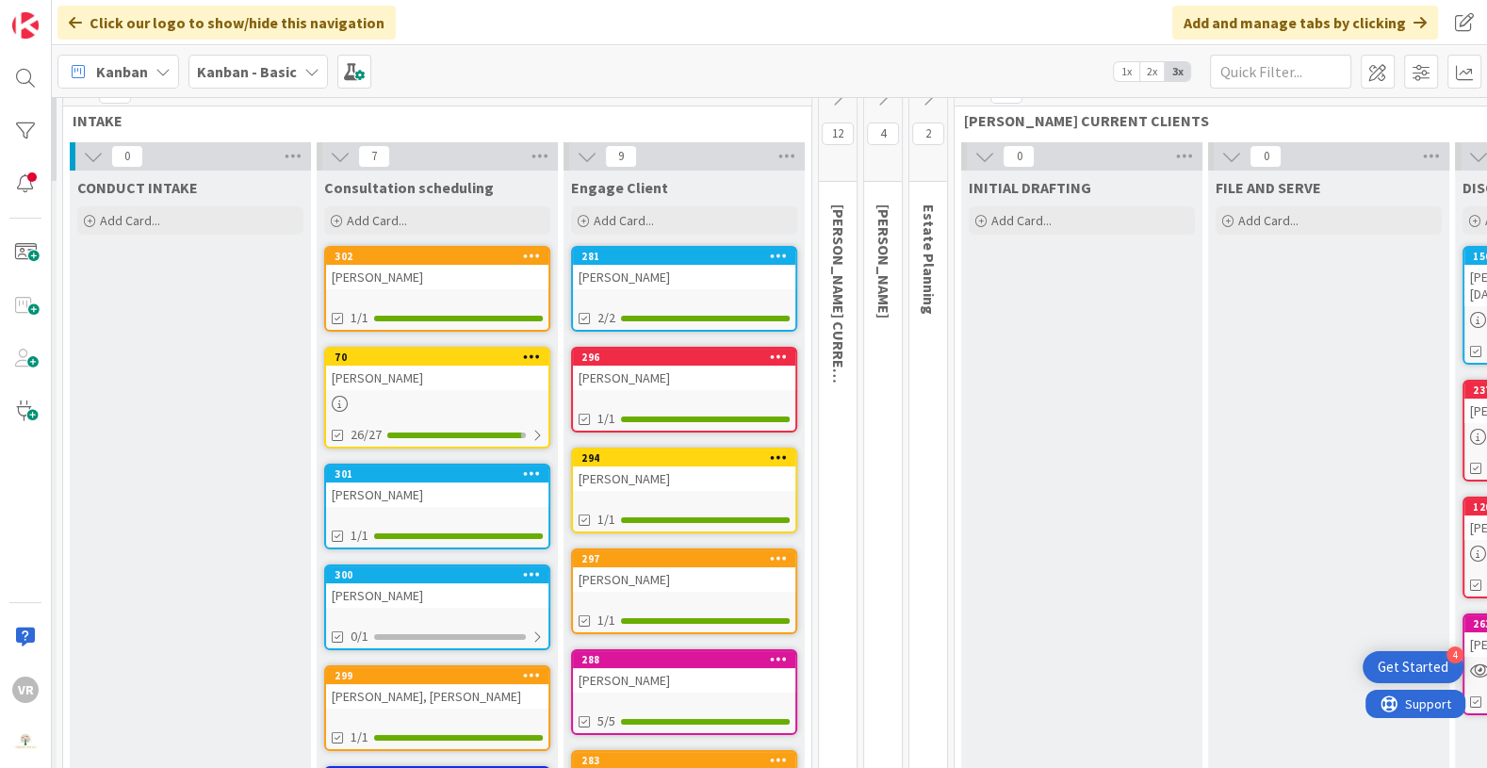
click at [690, 576] on div "[PERSON_NAME]" at bounding box center [684, 579] width 222 height 25
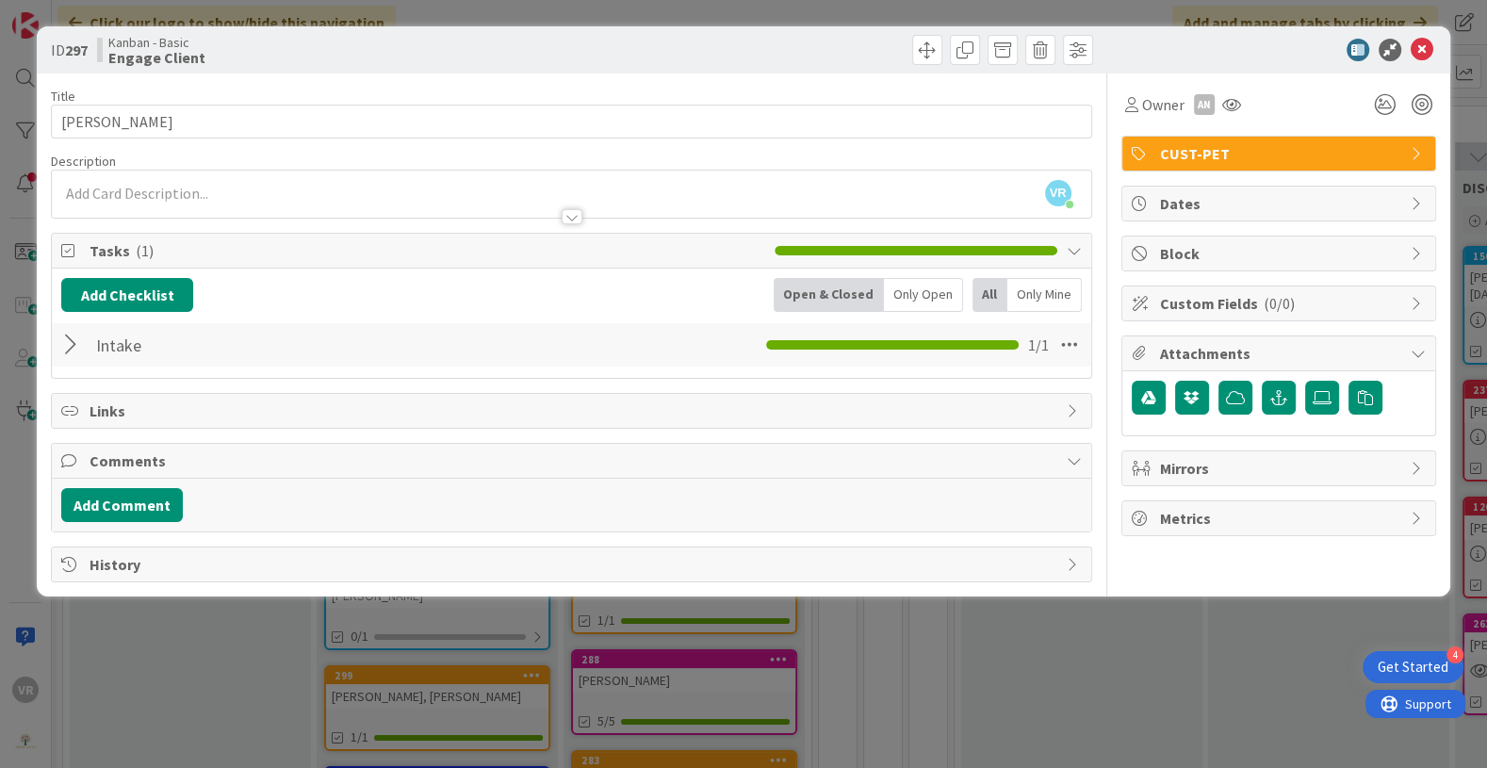
click at [72, 328] on div at bounding box center [73, 345] width 25 height 34
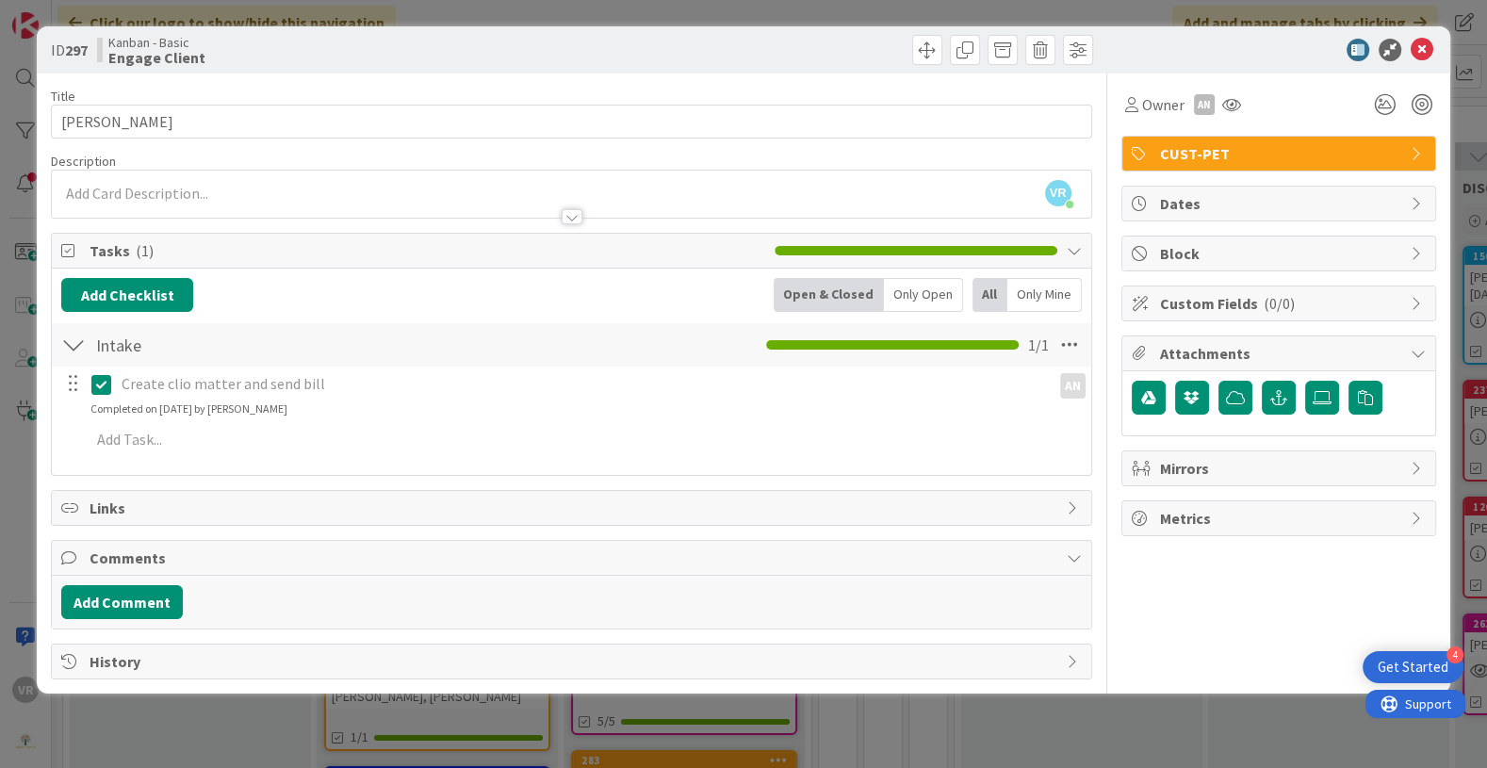
click at [32, 386] on div "ID 297 Kanban - Basic Engage Client Title 15 / 128 [PERSON_NAME] Description VR…" at bounding box center [743, 384] width 1487 height 768
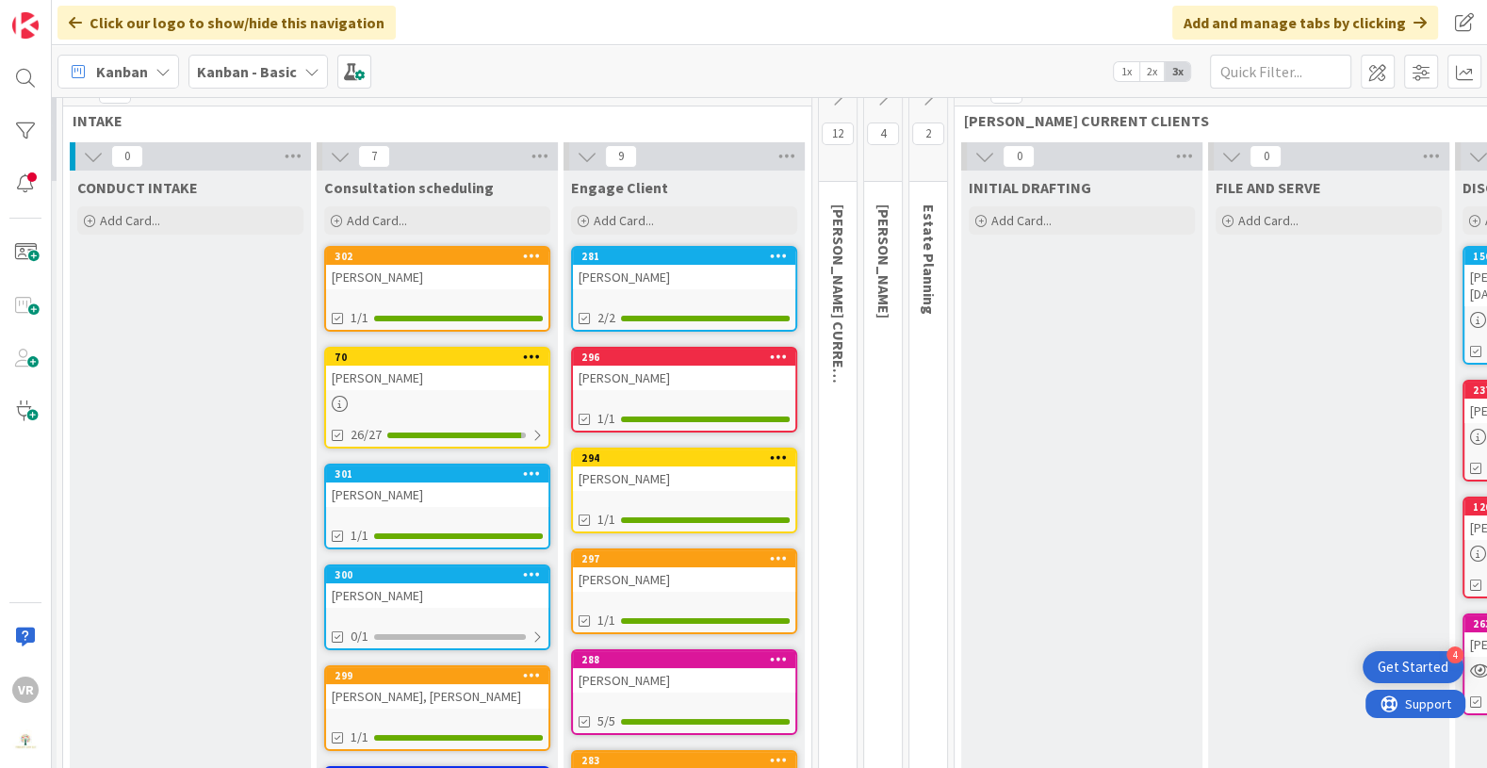
click at [664, 377] on div "[PERSON_NAME]" at bounding box center [684, 378] width 222 height 25
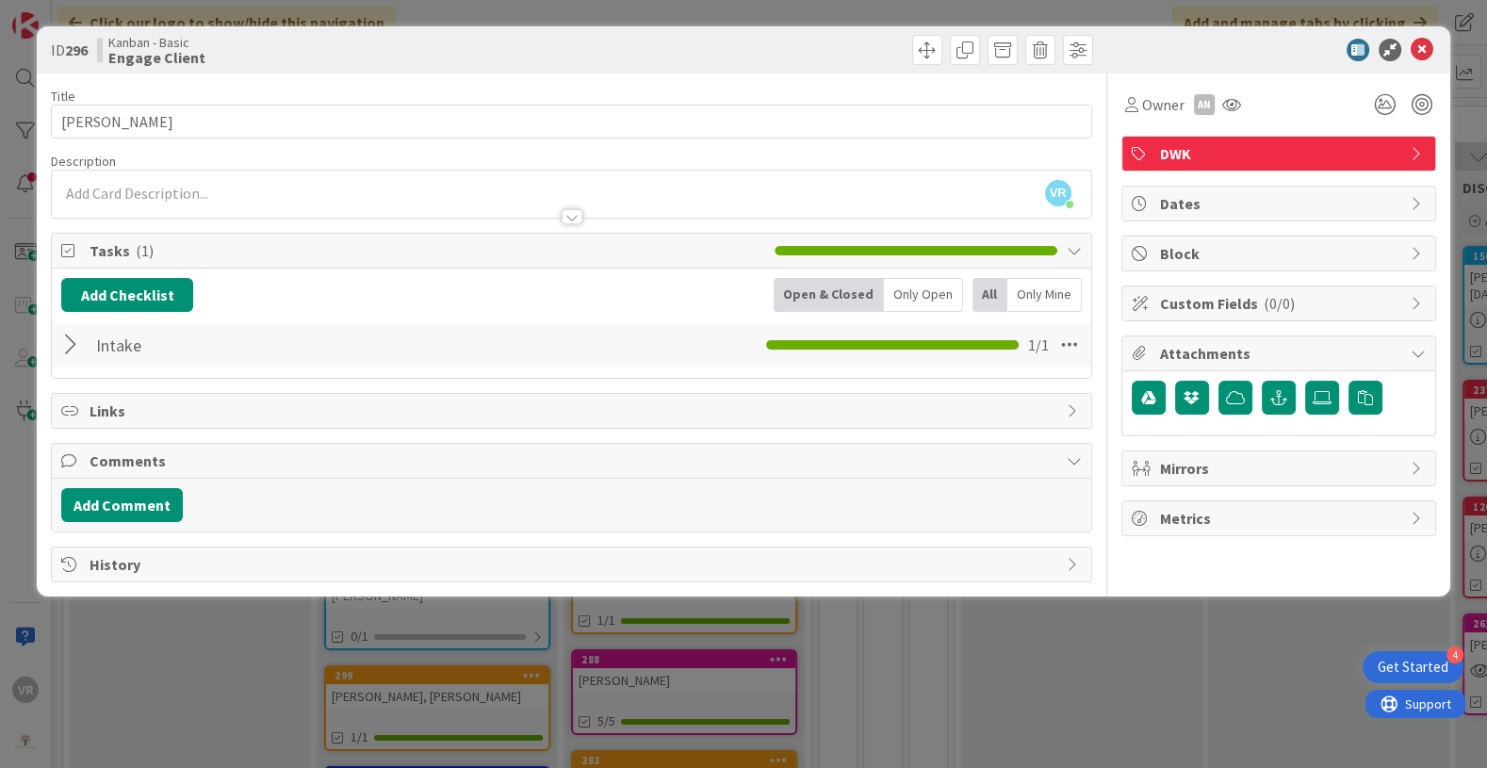
click at [84, 359] on div "Intake Checklist Name 6 / 64 Intake 1 / 1" at bounding box center [571, 344] width 1039 height 43
click at [84, 351] on div at bounding box center [73, 345] width 25 height 34
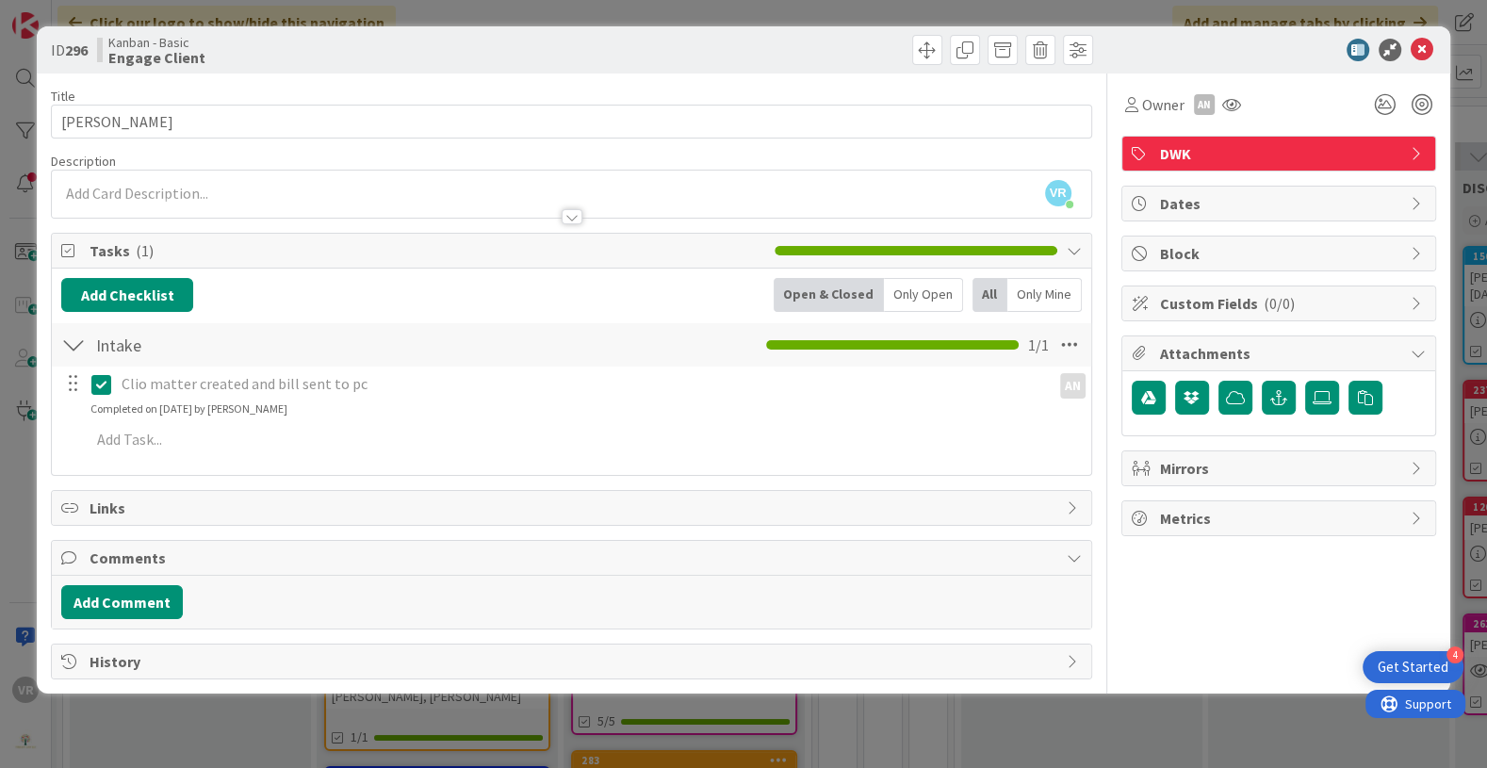
click at [925, 735] on div "ID 296 Kanban - Basic Engage Client Title 13 / 128 [PERSON_NAME] Description VR…" at bounding box center [743, 384] width 1487 height 768
